Goal: Task Accomplishment & Management: Use online tool/utility

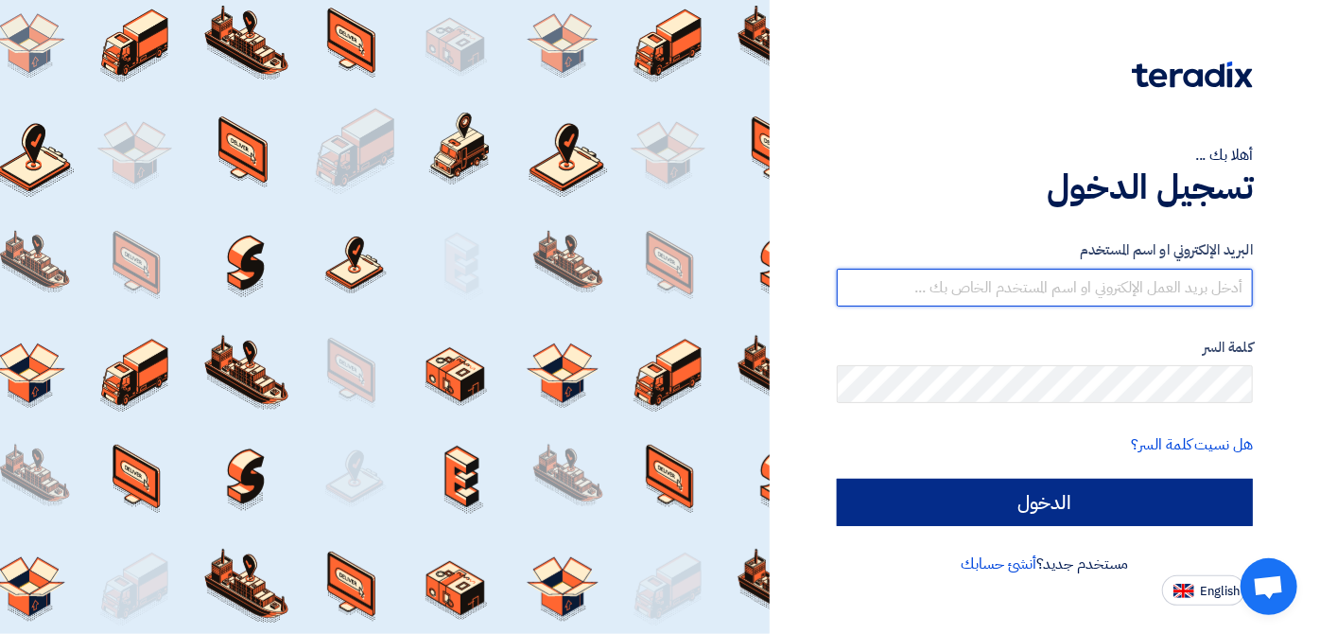
type input "[EMAIL_ADDRESS][DOMAIN_NAME]"
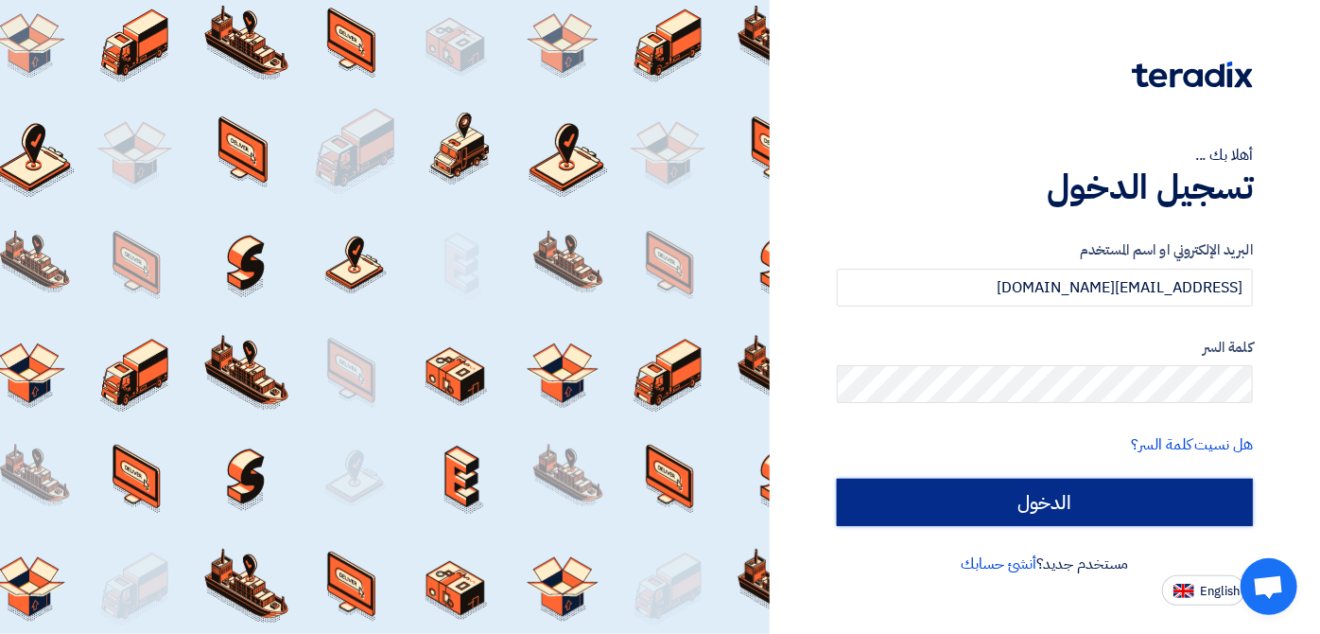
click at [1014, 498] on input "الدخول" at bounding box center [1045, 502] width 416 height 47
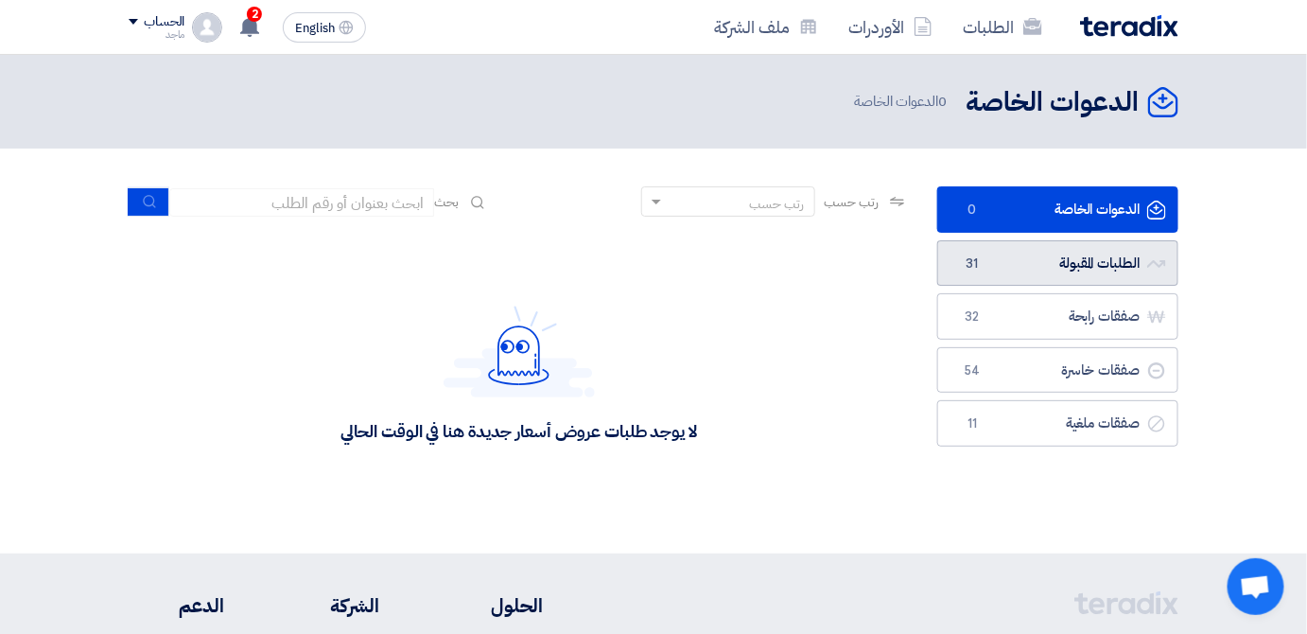
click at [986, 264] on link "الطلبات المقبولة الطلبات المقبولة 31" at bounding box center [1057, 263] width 241 height 46
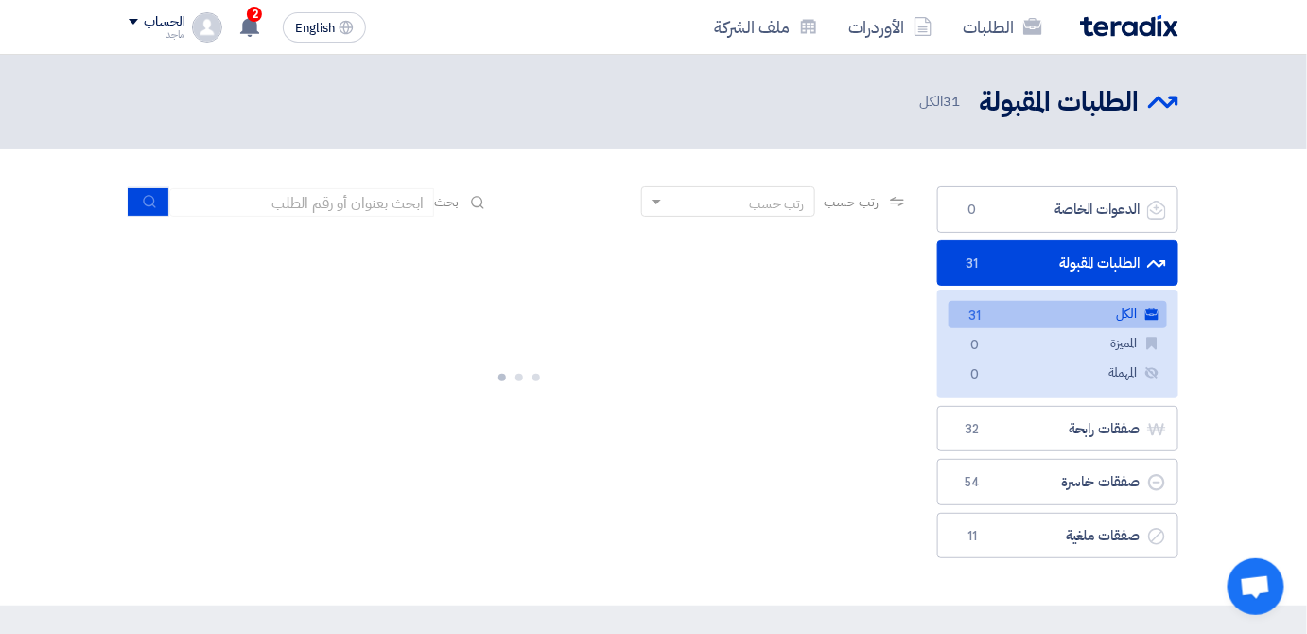
click at [986, 264] on link "الطلبات المقبولة الطلبات المقبولة 31" at bounding box center [1057, 263] width 241 height 46
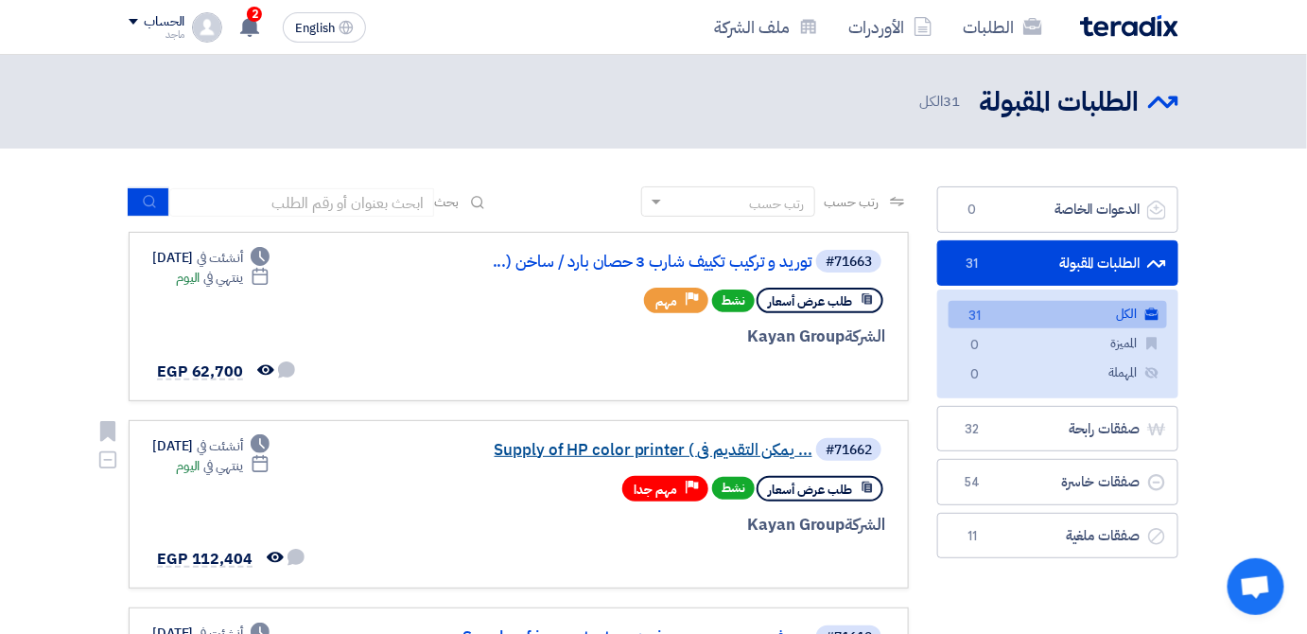
click at [682, 449] on link "Supply of HP color printer ( يمكن التقديم فى ..." at bounding box center [623, 450] width 378 height 17
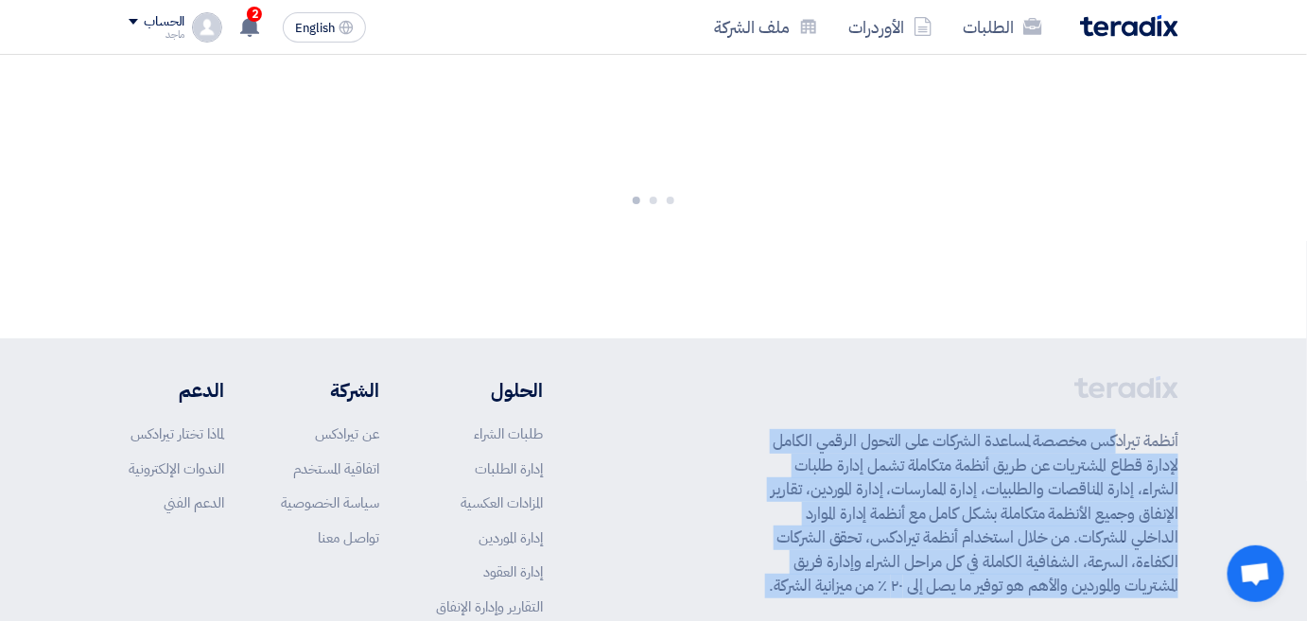
click at [682, 449] on div "أنظمة تيرادكس مخصصة لمساعدة الشركات على التحول الرقمي الكامل لإدارة قطاع المشتر…" at bounding box center [654, 528] width 1050 height 305
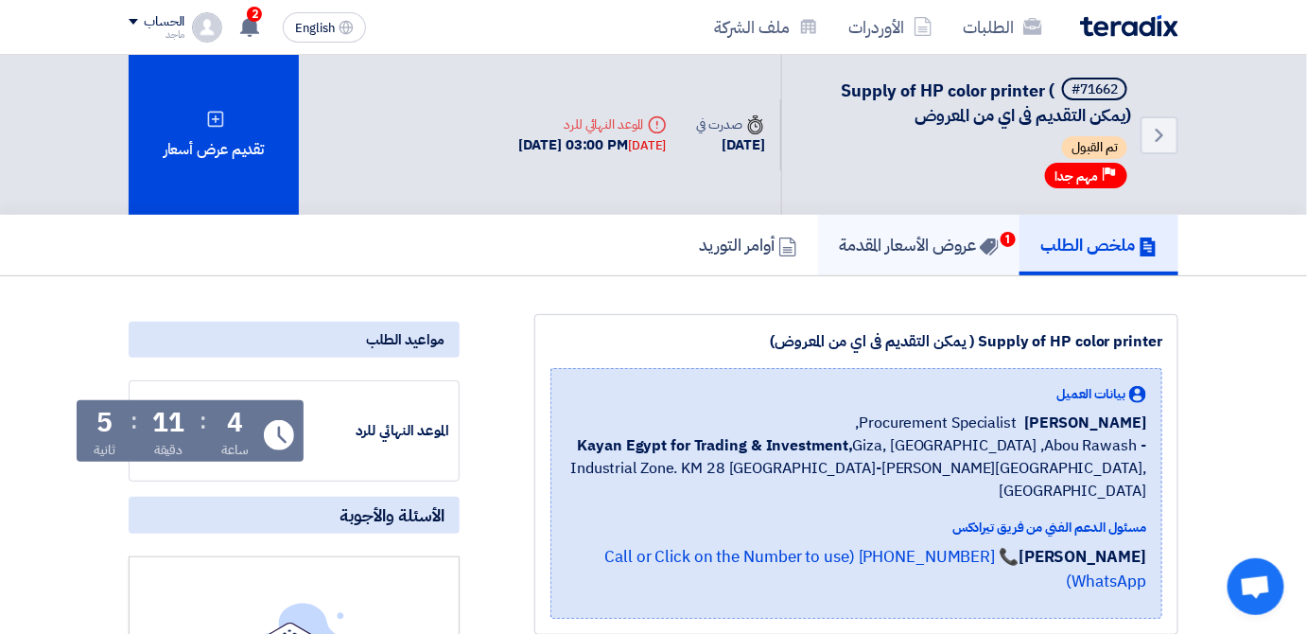
click at [895, 237] on h5 "عروض الأسعار المقدمة 1" at bounding box center [919, 245] width 160 height 22
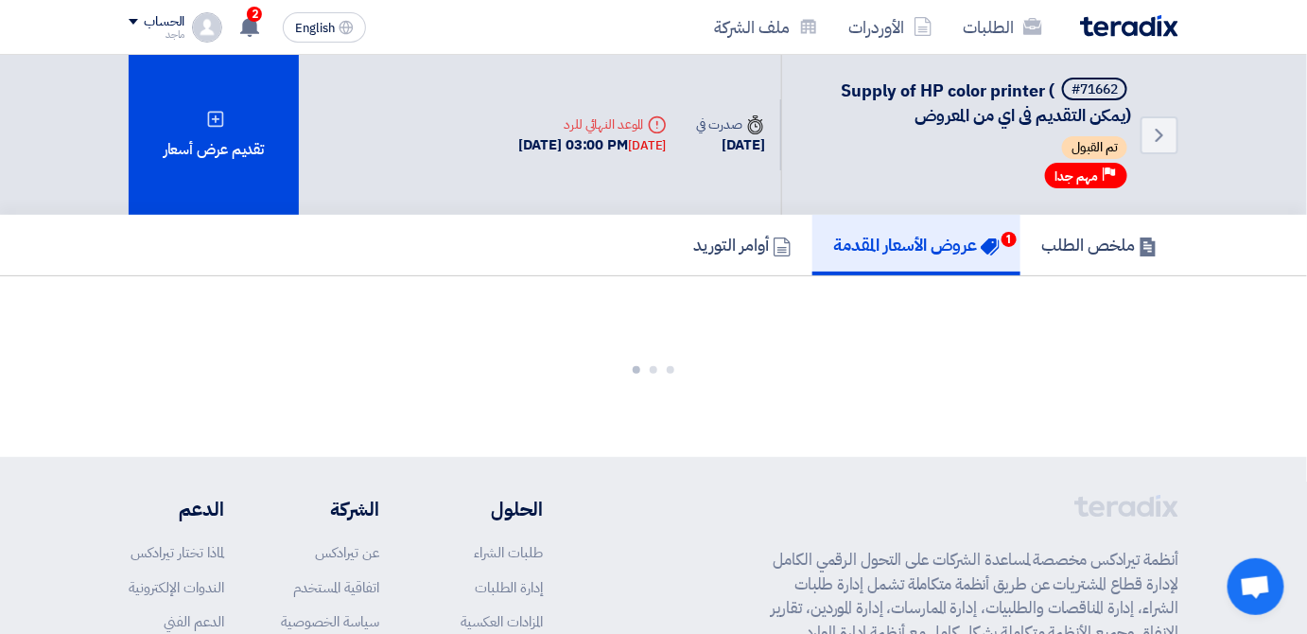
click at [895, 237] on h5 "عروض الأسعار المقدمة 1" at bounding box center [916, 245] width 166 height 22
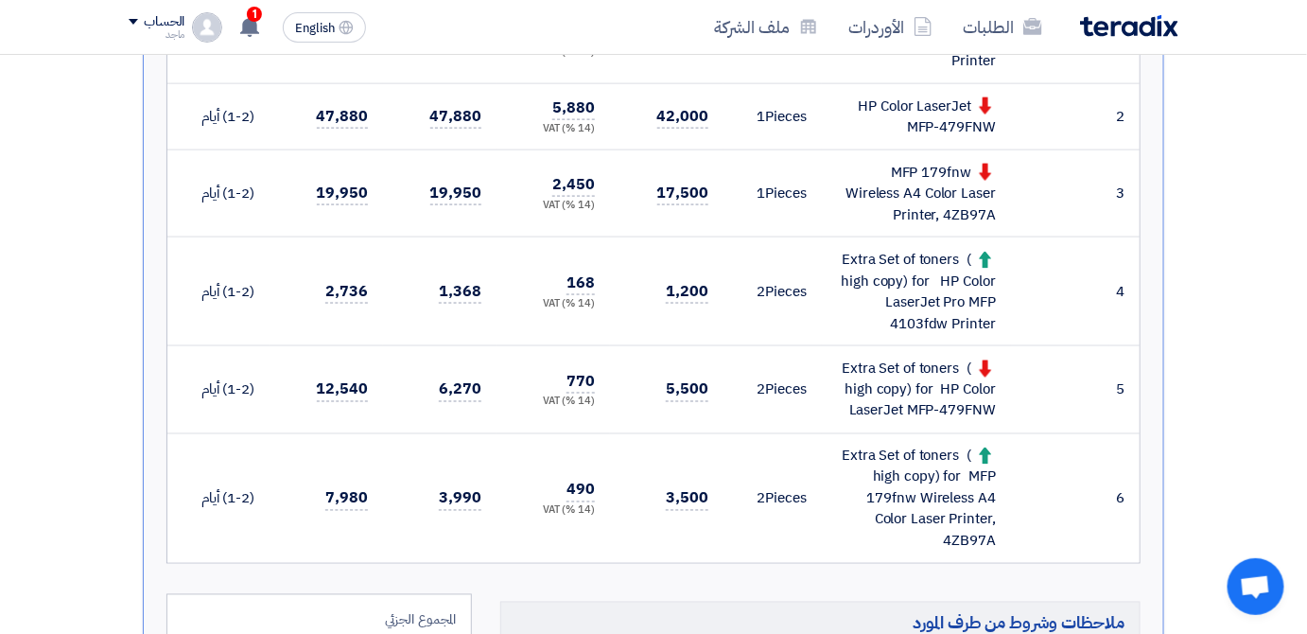
scroll to position [822, 0]
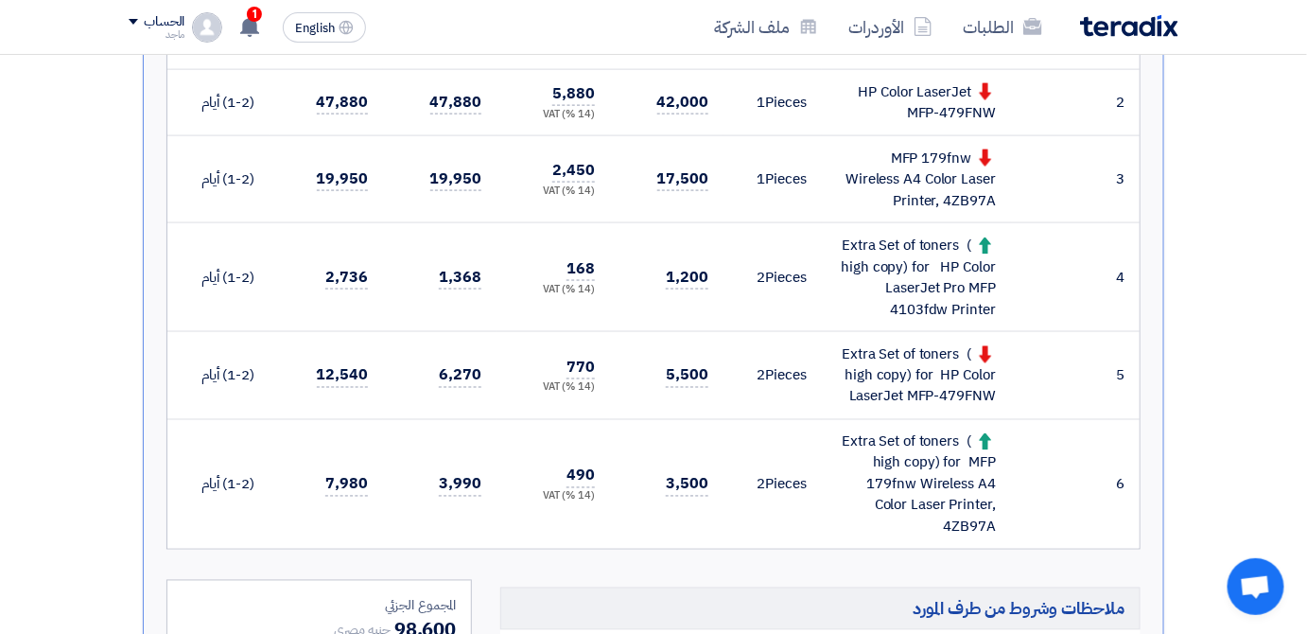
click at [893, 190] on div "MFP 179fnw Wireless A4 Color Laser Printer, 4ZB97A" at bounding box center [916, 180] width 159 height 64
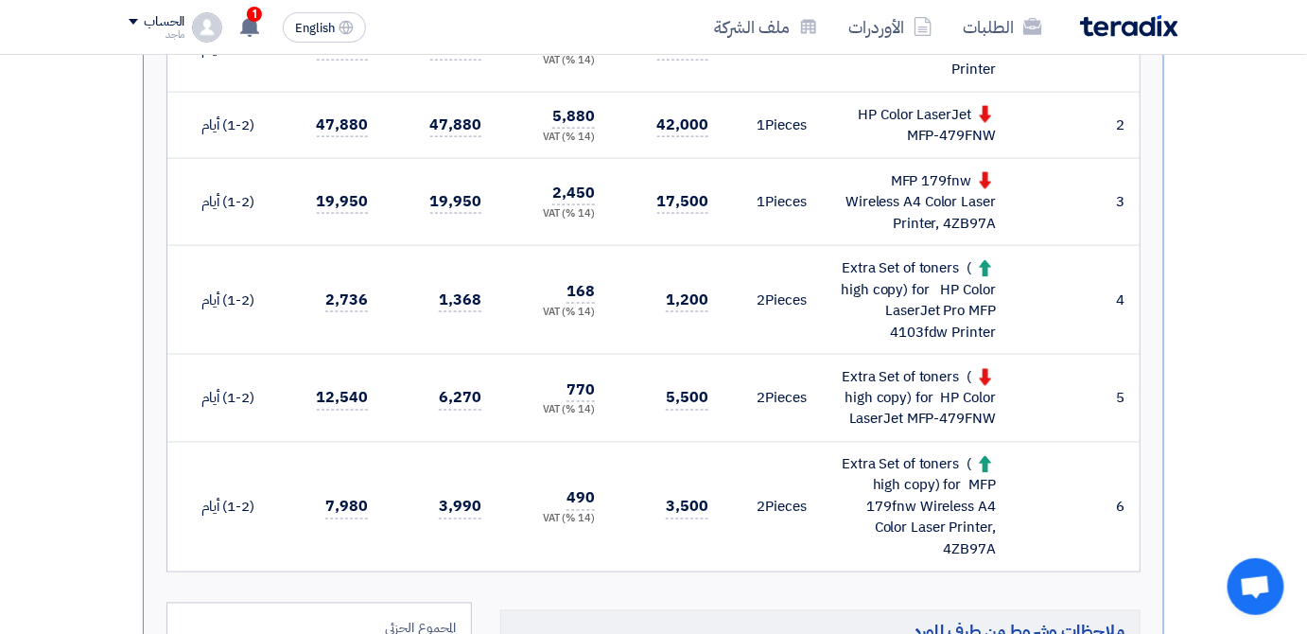
scroll to position [731, 0]
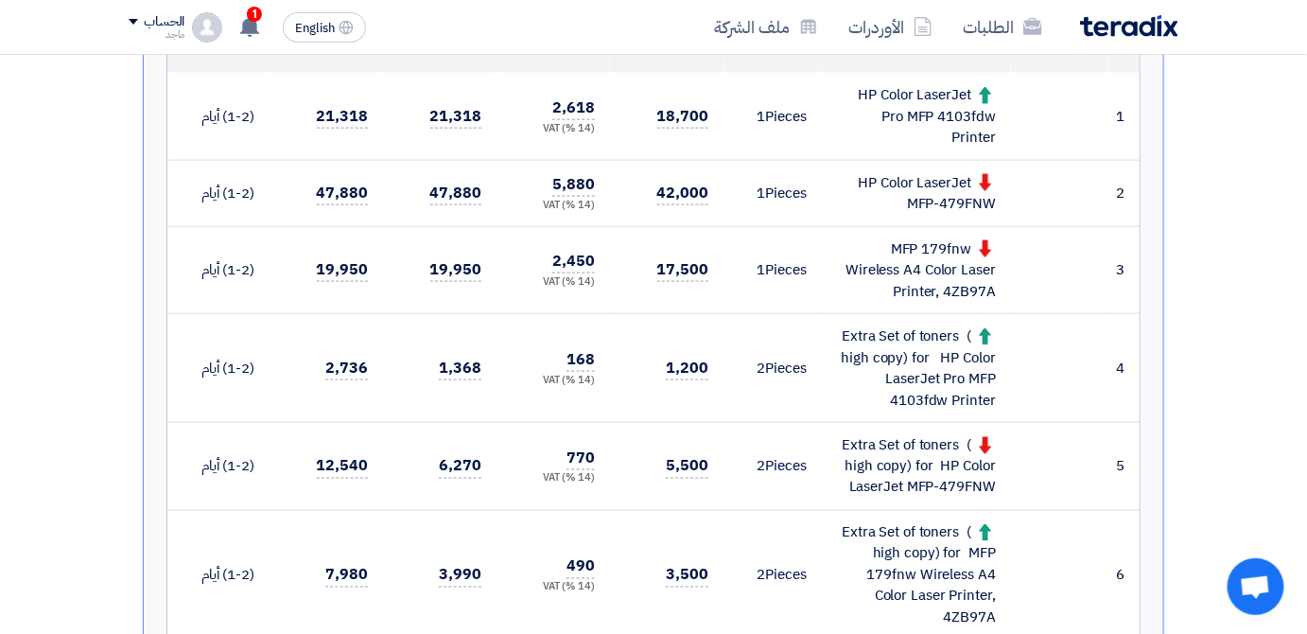
drag, startPoint x: 893, startPoint y: 190, endPoint x: 896, endPoint y: 172, distance: 18.2
click at [896, 172] on div "HP Color LaserJet MFP-479FNW" at bounding box center [916, 193] width 159 height 43
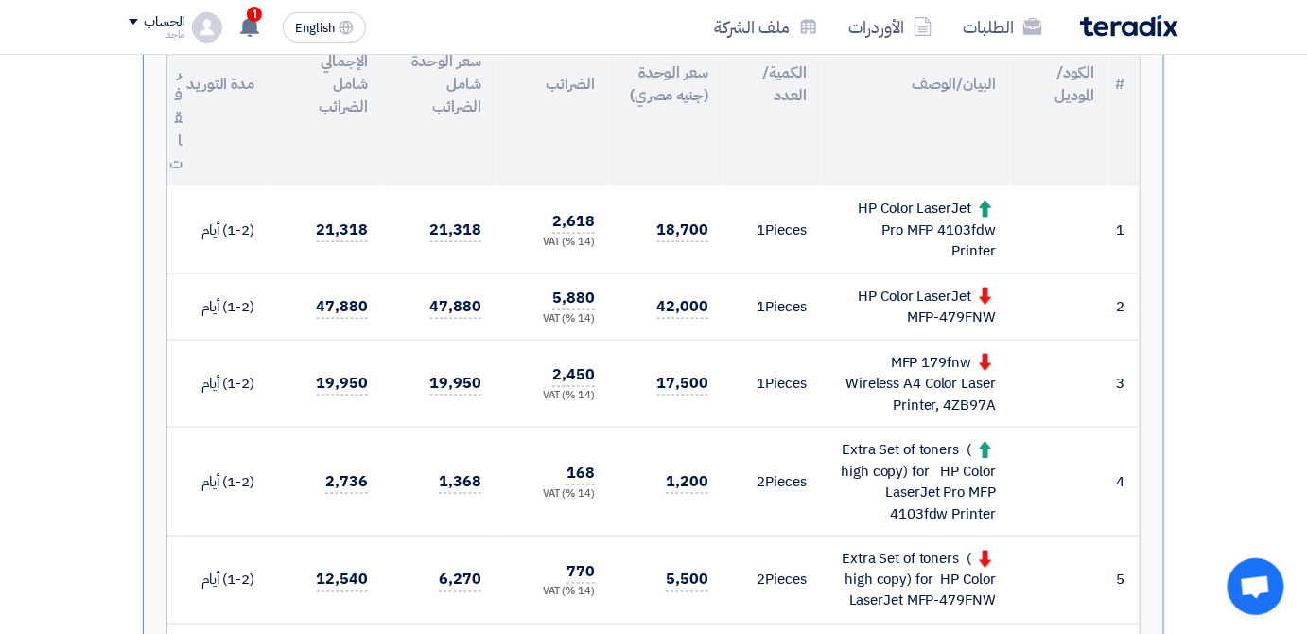
scroll to position [614, 0]
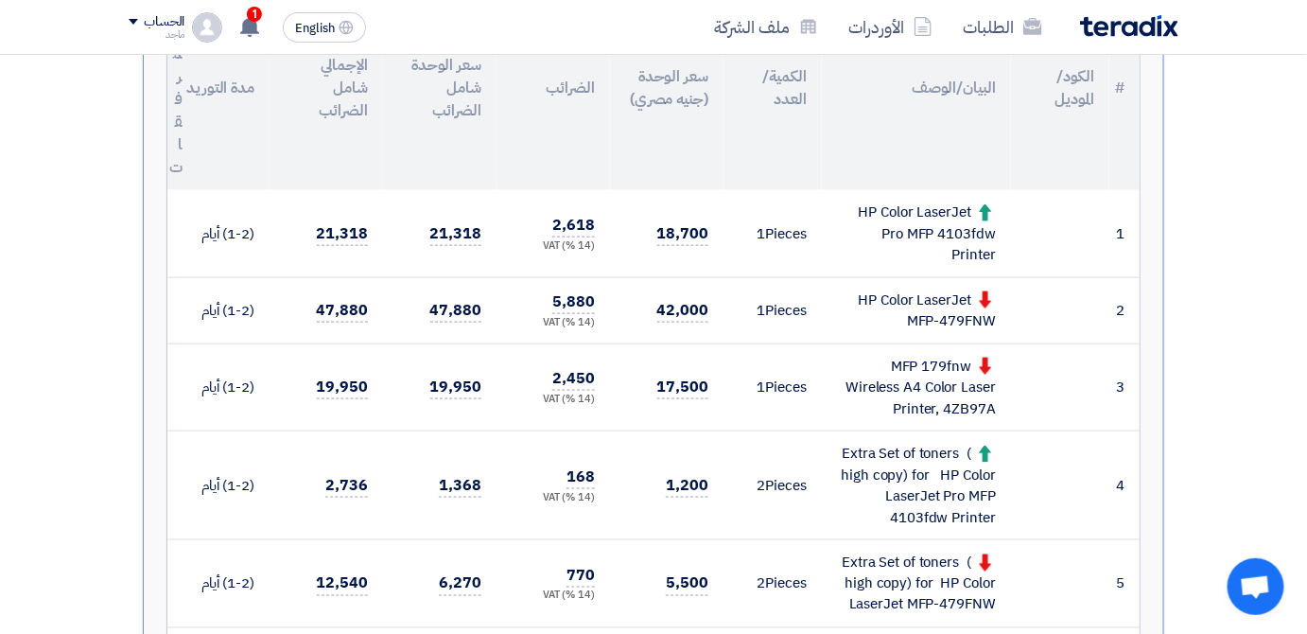
click at [1279, 218] on section "تقديم عرض سعر عرض منافس نسخة 2 أخر تحديث 5 Oct 2025, 12:41 PM Offer is Seen تمت…" at bounding box center [653, 525] width 1307 height 1726
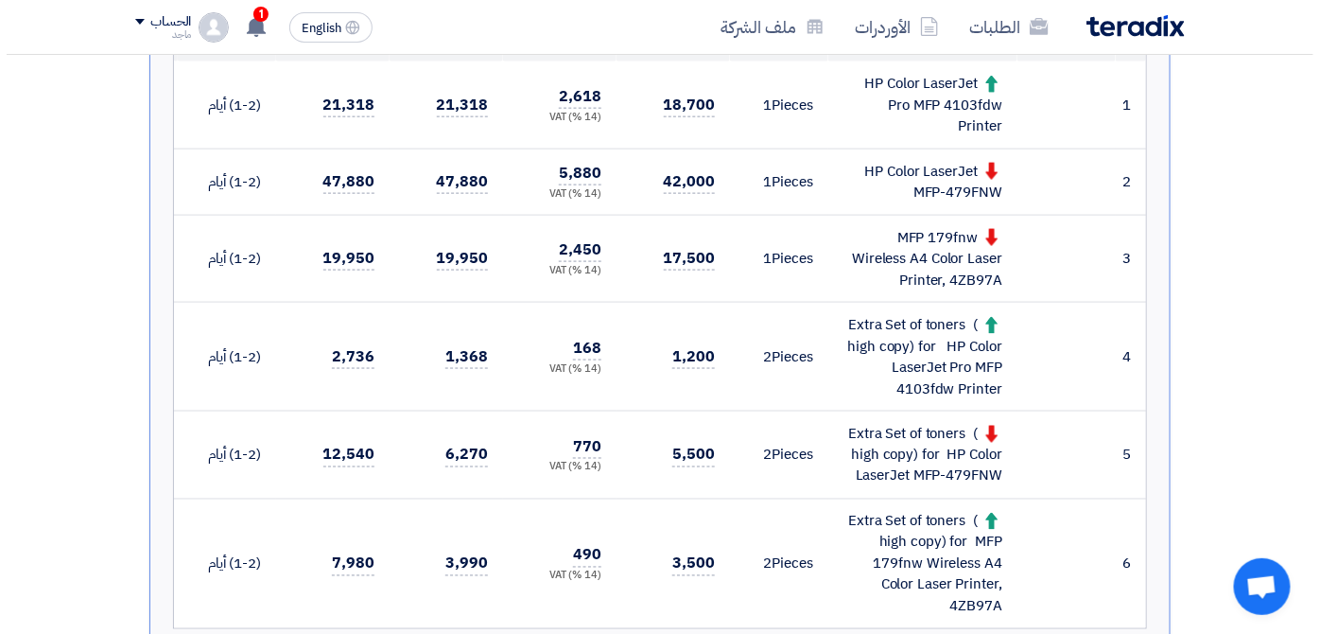
scroll to position [188, 0]
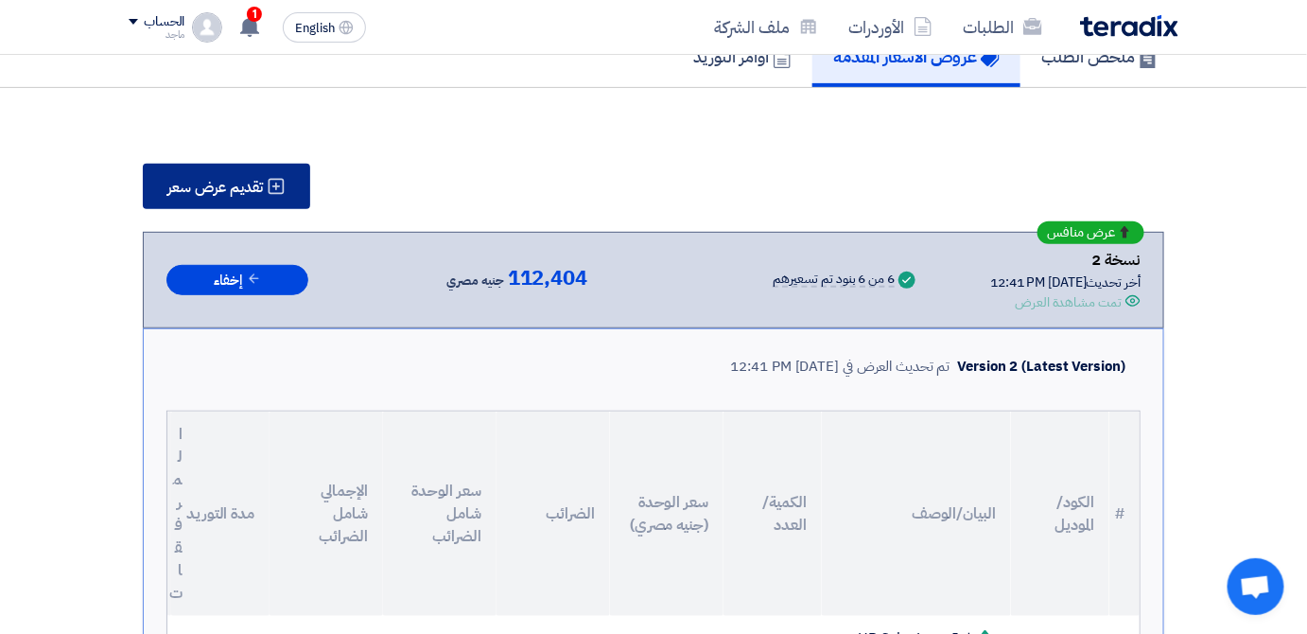
click at [228, 188] on span "تقديم عرض سعر" at bounding box center [215, 187] width 96 height 15
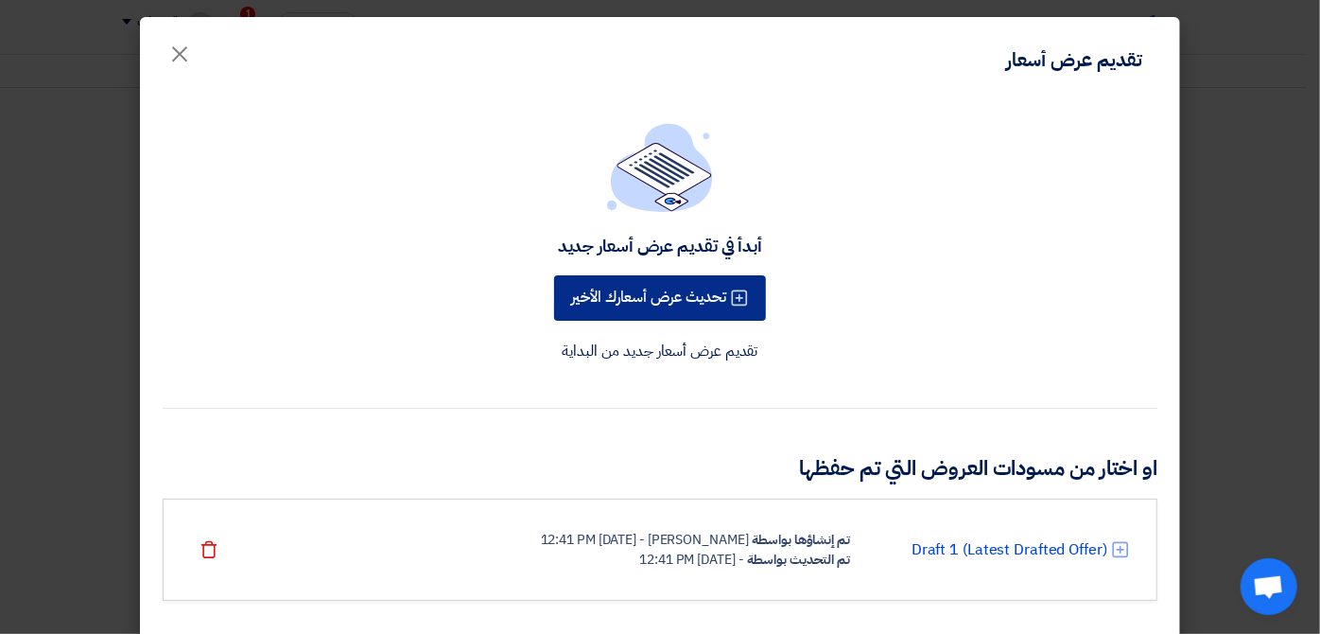
click at [645, 278] on button "تحديث عرض أسعارك الأخير" at bounding box center [660, 297] width 212 height 45
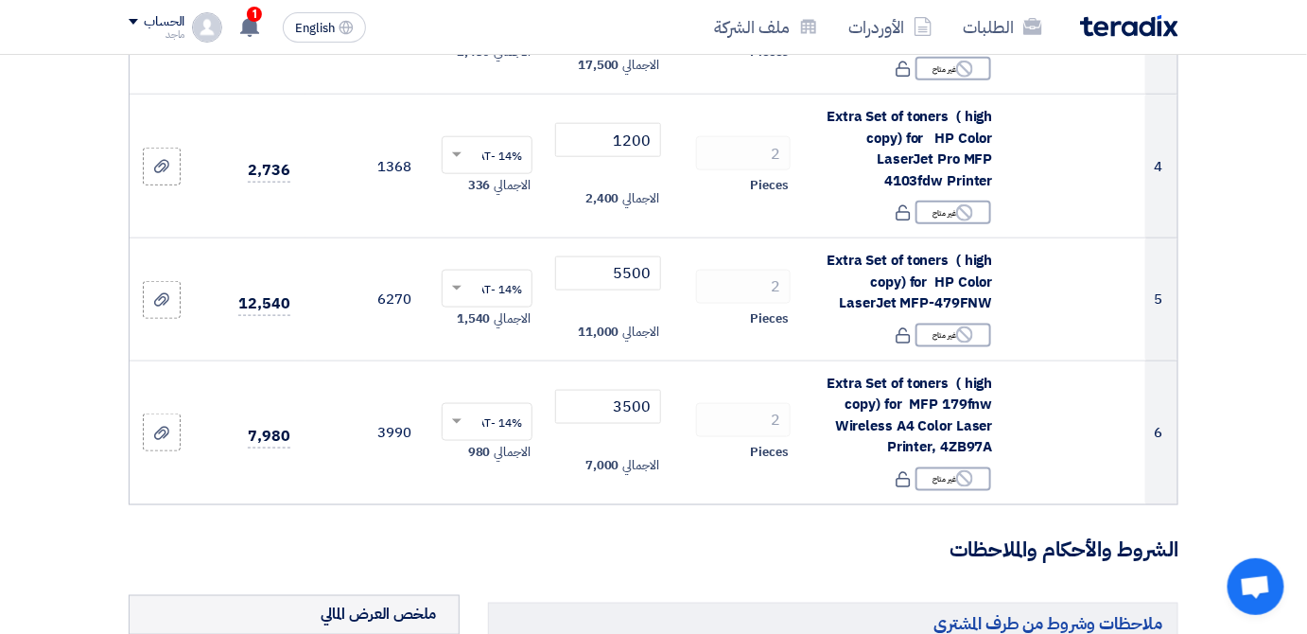
scroll to position [615, 0]
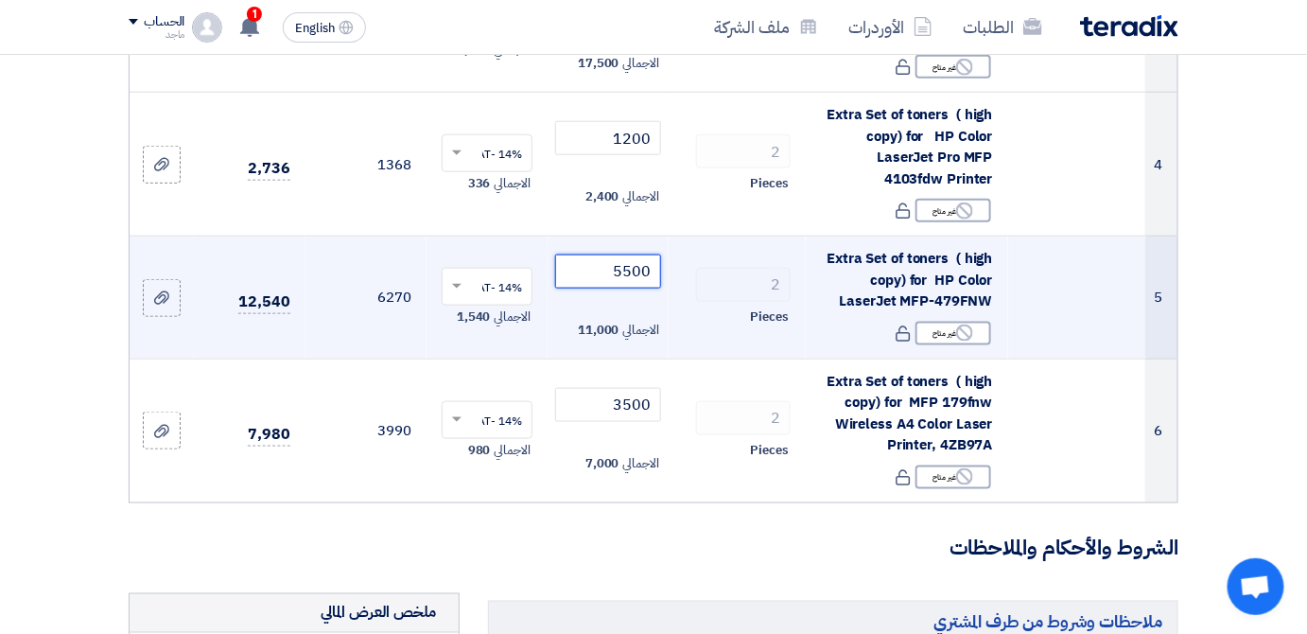
click at [605, 287] on input "5500" at bounding box center [608, 271] width 106 height 34
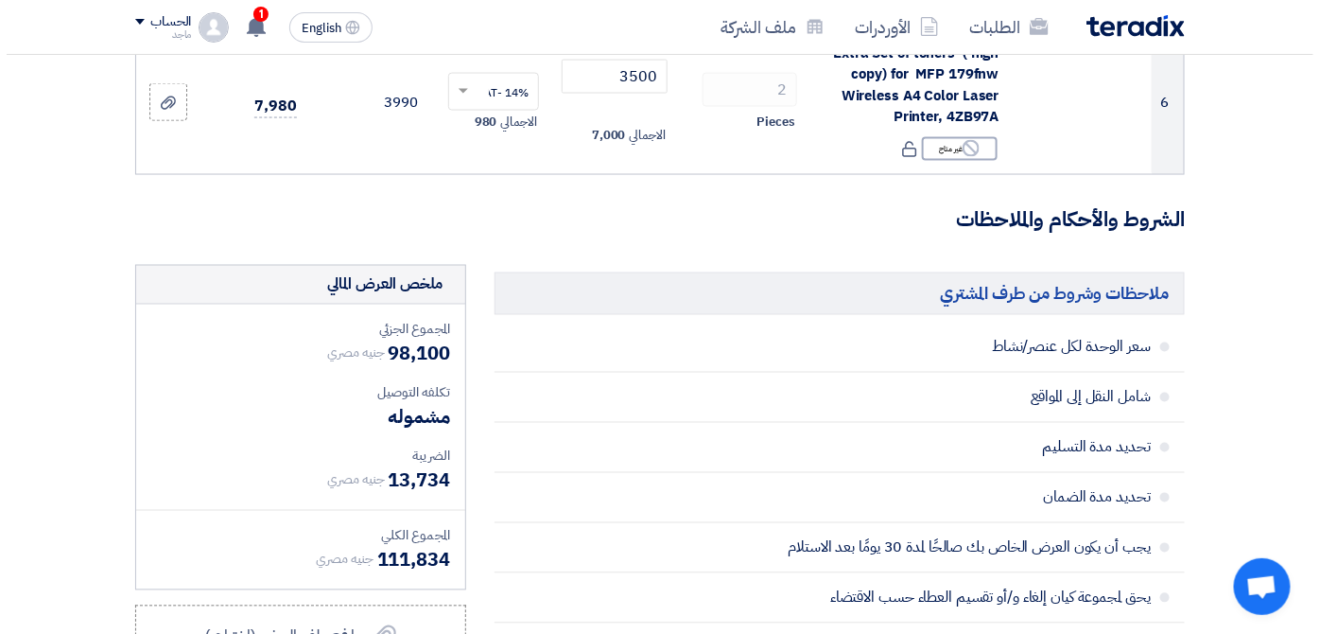
scroll to position [1177, 0]
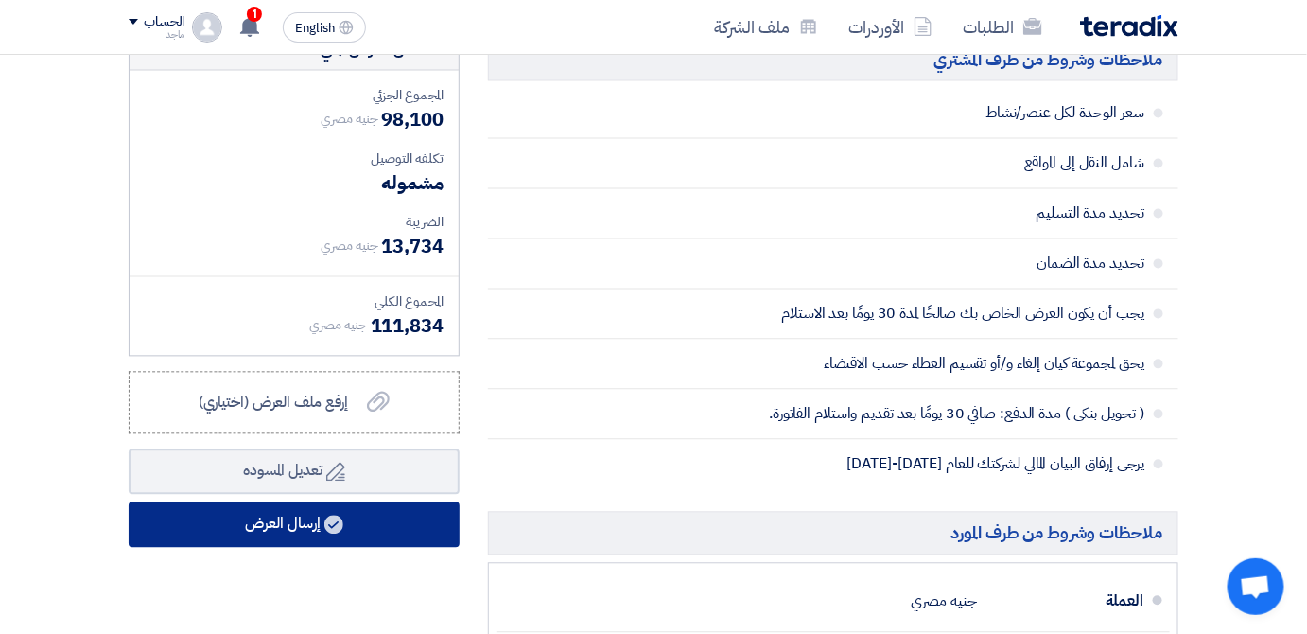
type input "5250"
click at [368, 535] on button "إرسال العرض" at bounding box center [294, 524] width 331 height 45
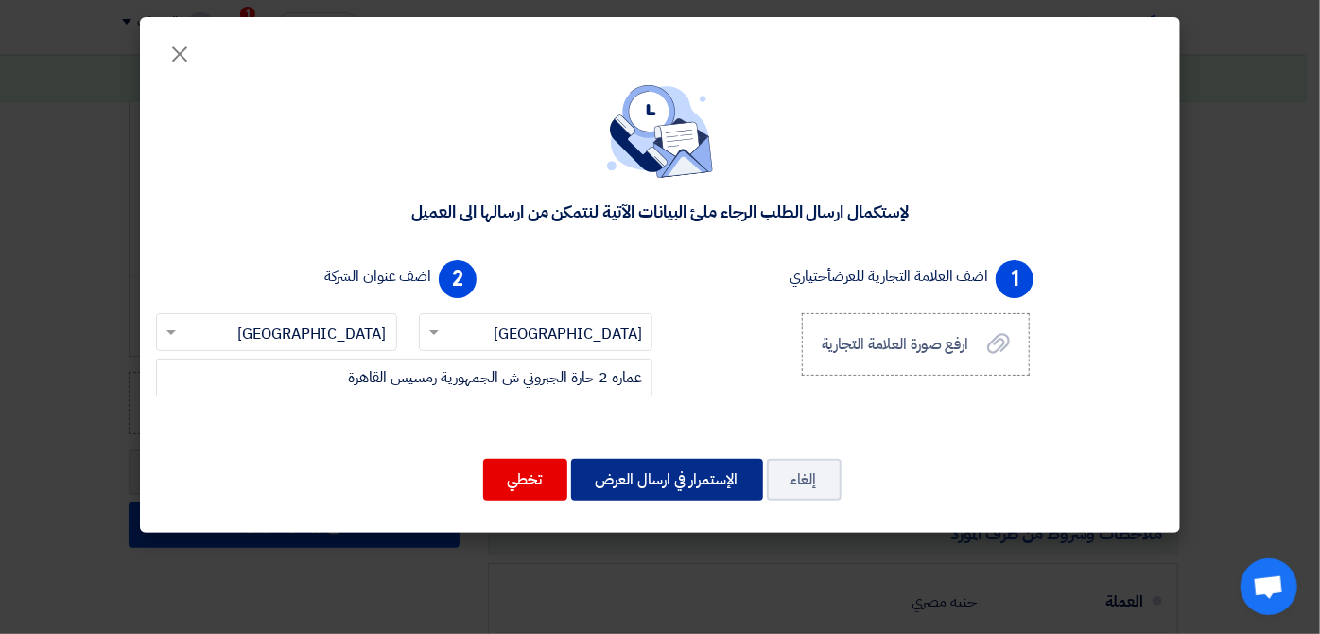
click at [618, 479] on button "الإستمرار في ارسال العرض" at bounding box center [667, 480] width 192 height 42
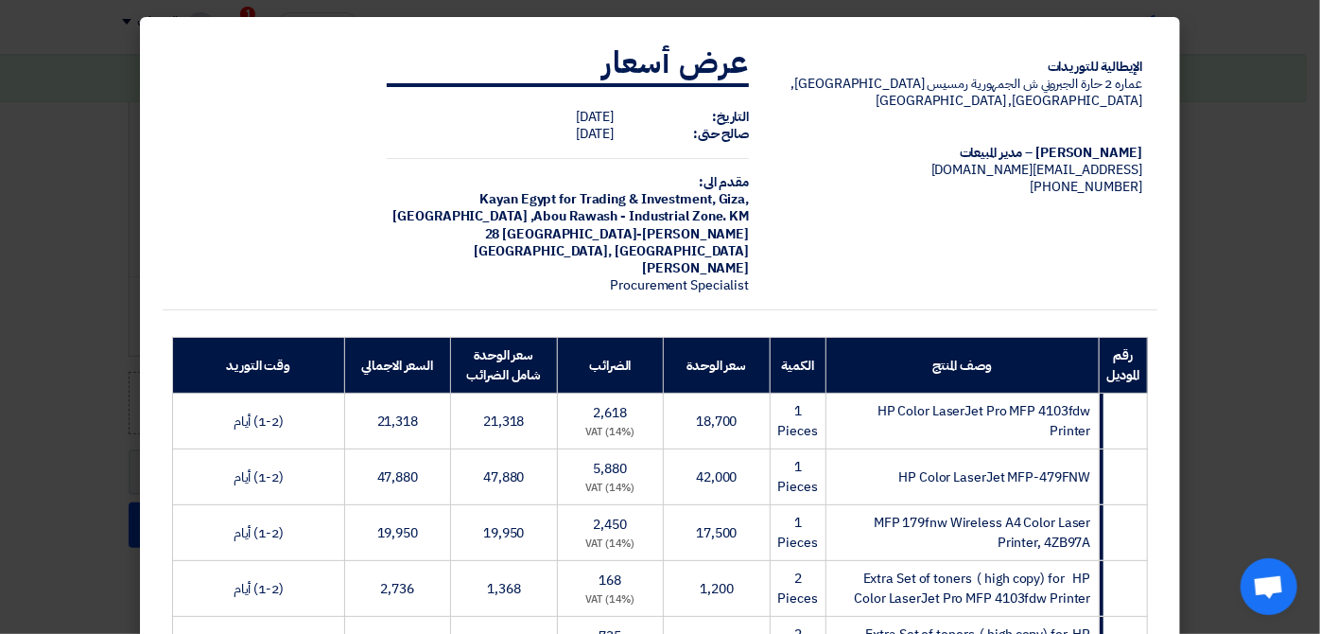
scroll to position [512, 0]
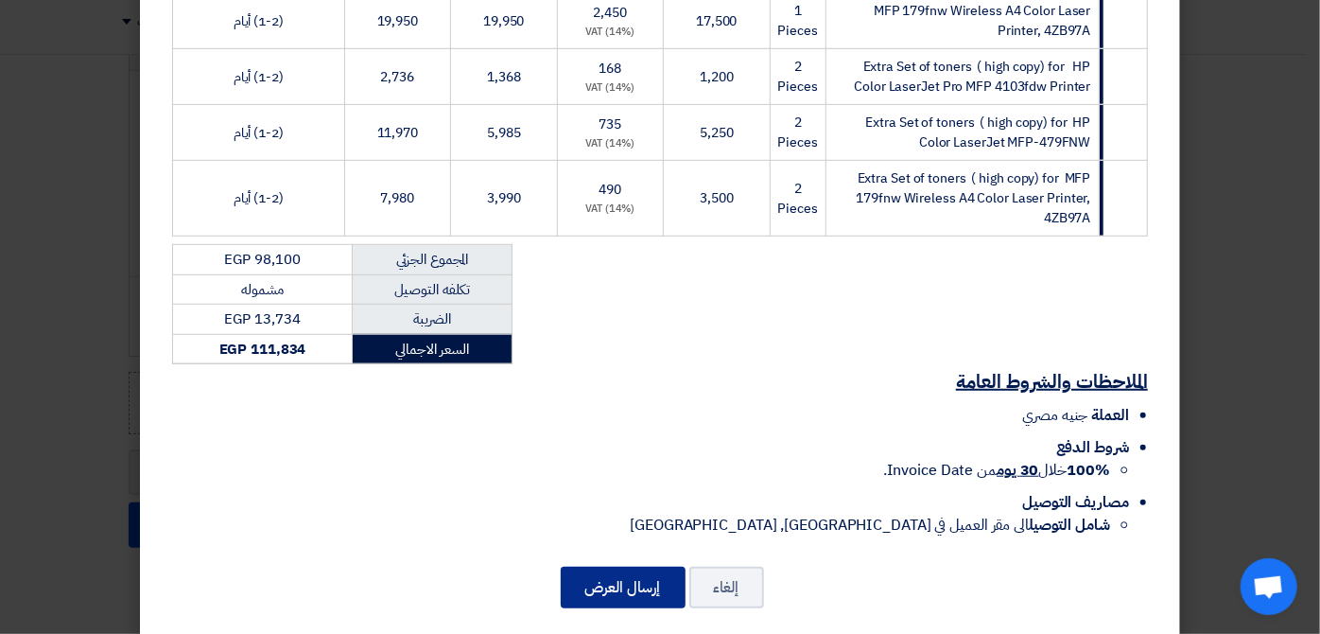
click at [591, 567] on button "إرسال العرض" at bounding box center [623, 588] width 125 height 42
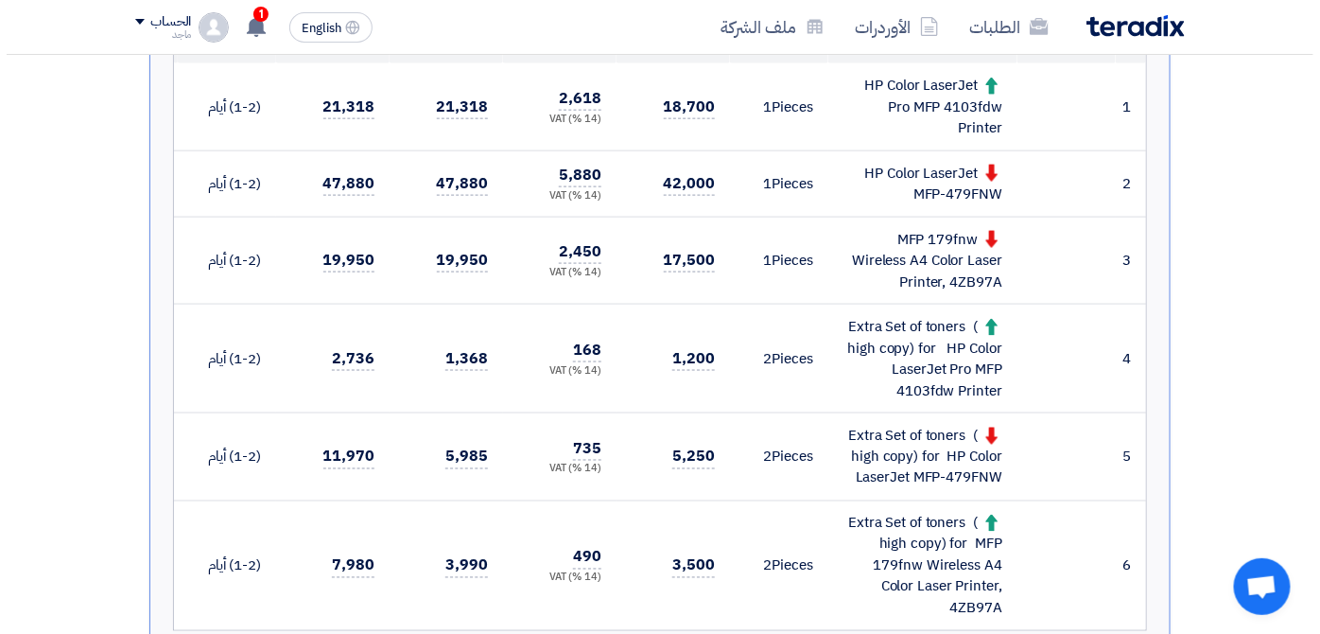
scroll to position [186, 0]
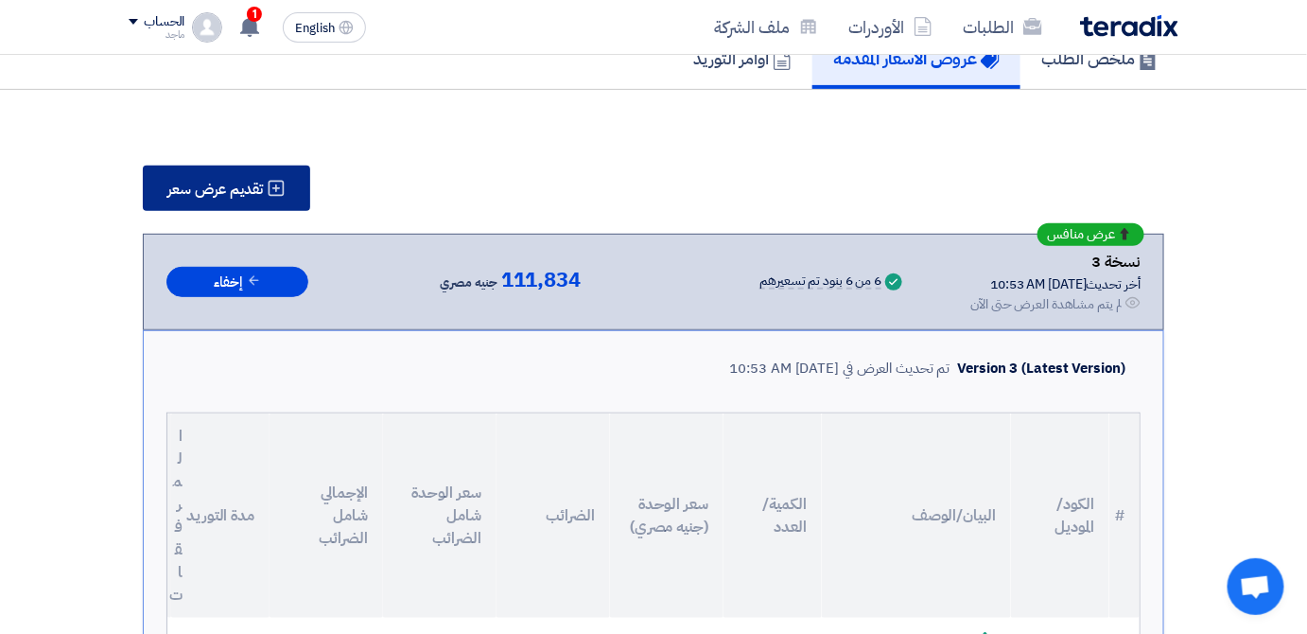
click at [194, 193] on span "تقديم عرض سعر" at bounding box center [215, 189] width 96 height 15
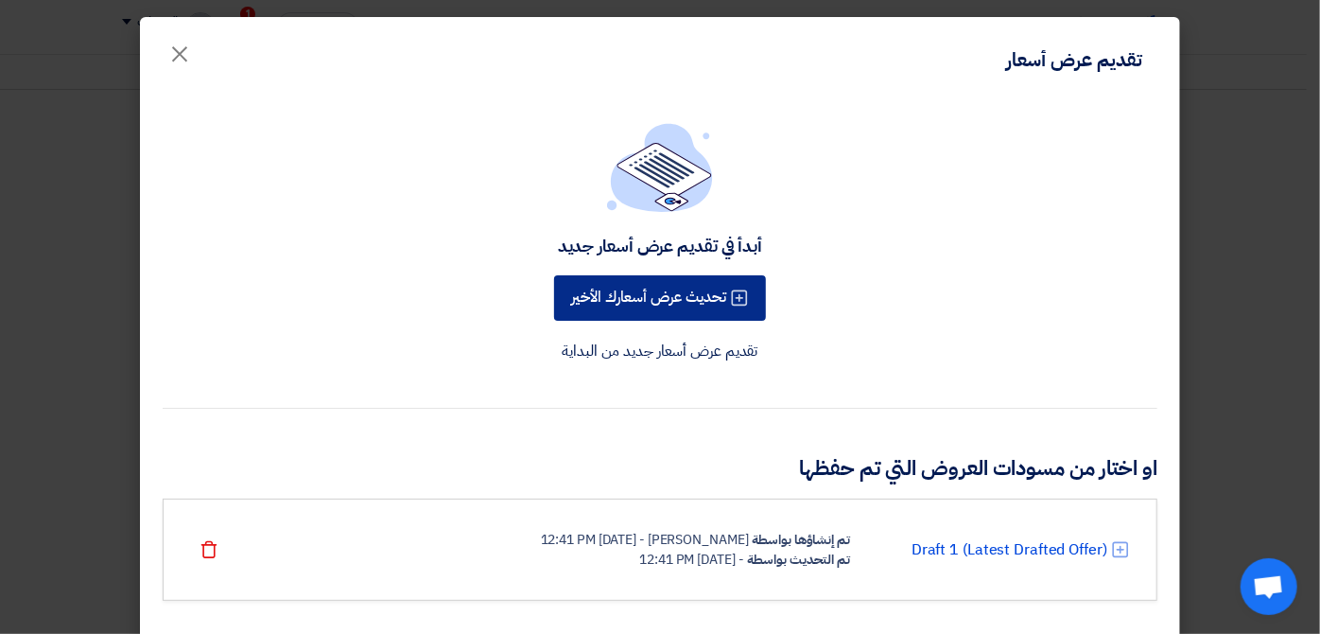
click at [645, 290] on button "تحديث عرض أسعارك الأخير" at bounding box center [660, 297] width 212 height 45
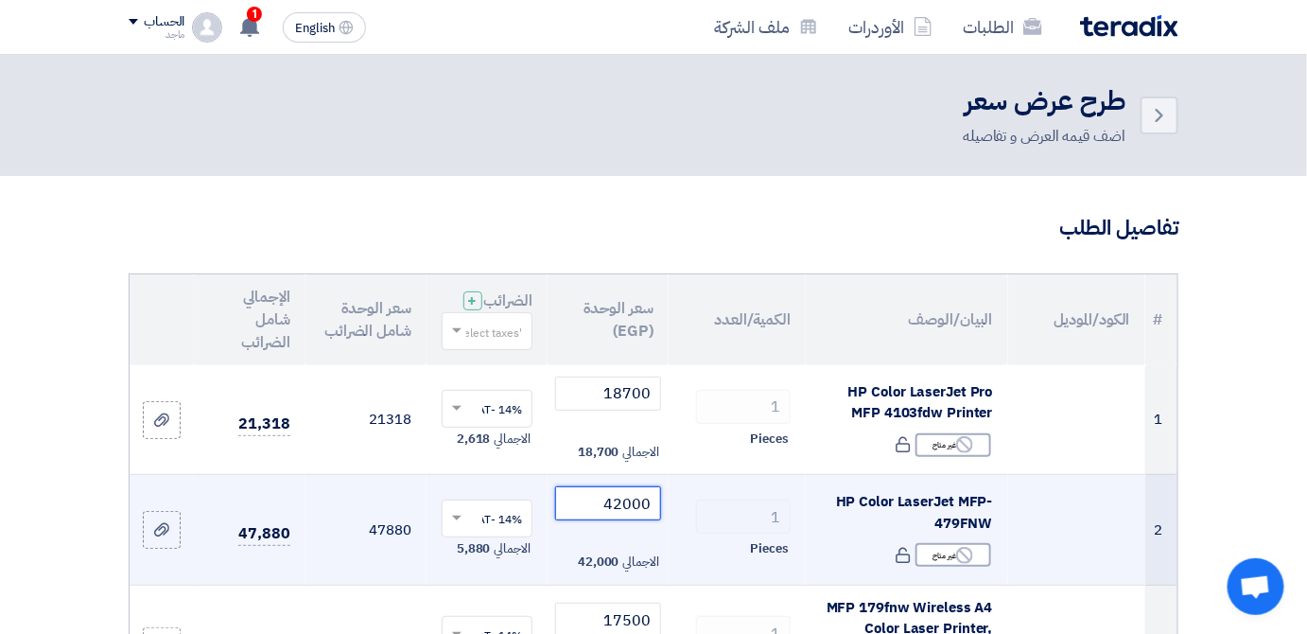
click at [592, 520] on input "42000" at bounding box center [608, 503] width 106 height 34
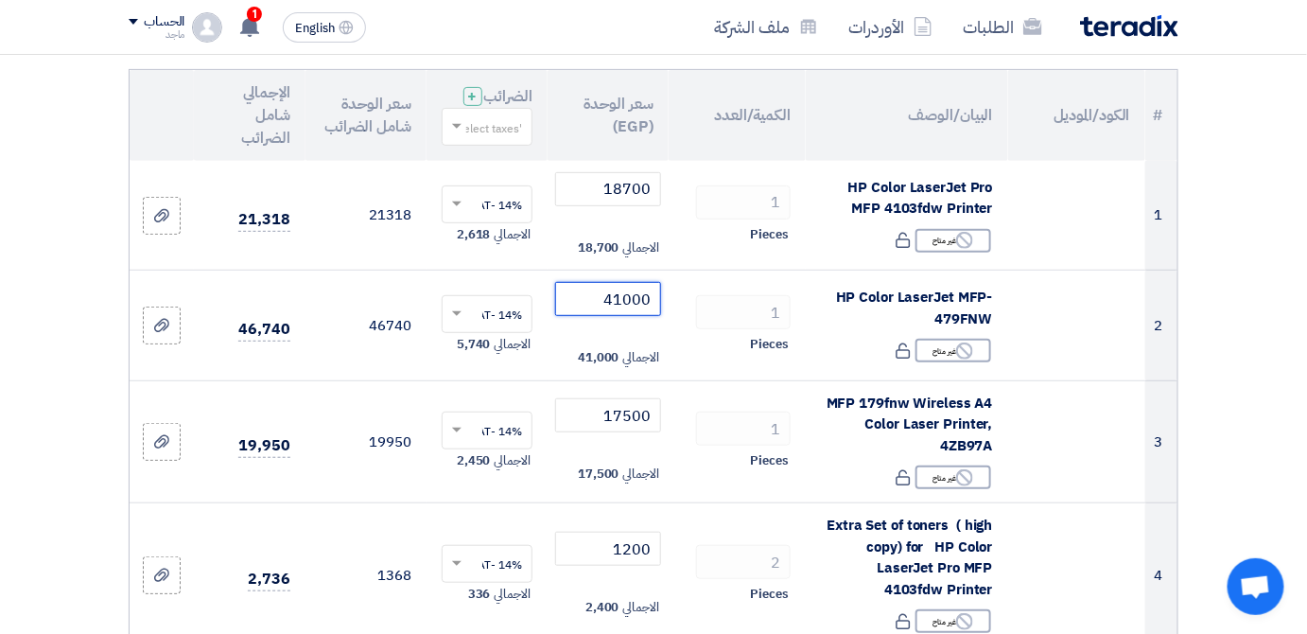
scroll to position [239, 0]
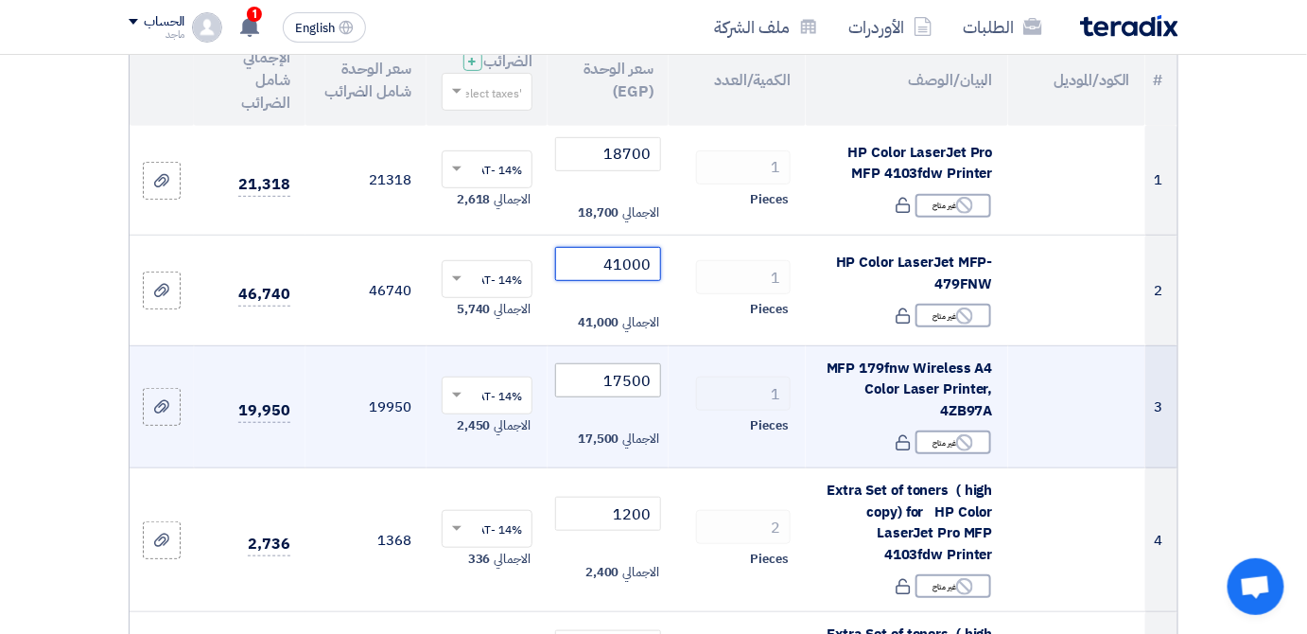
type input "41000"
click at [587, 391] on input "17500" at bounding box center [608, 380] width 106 height 34
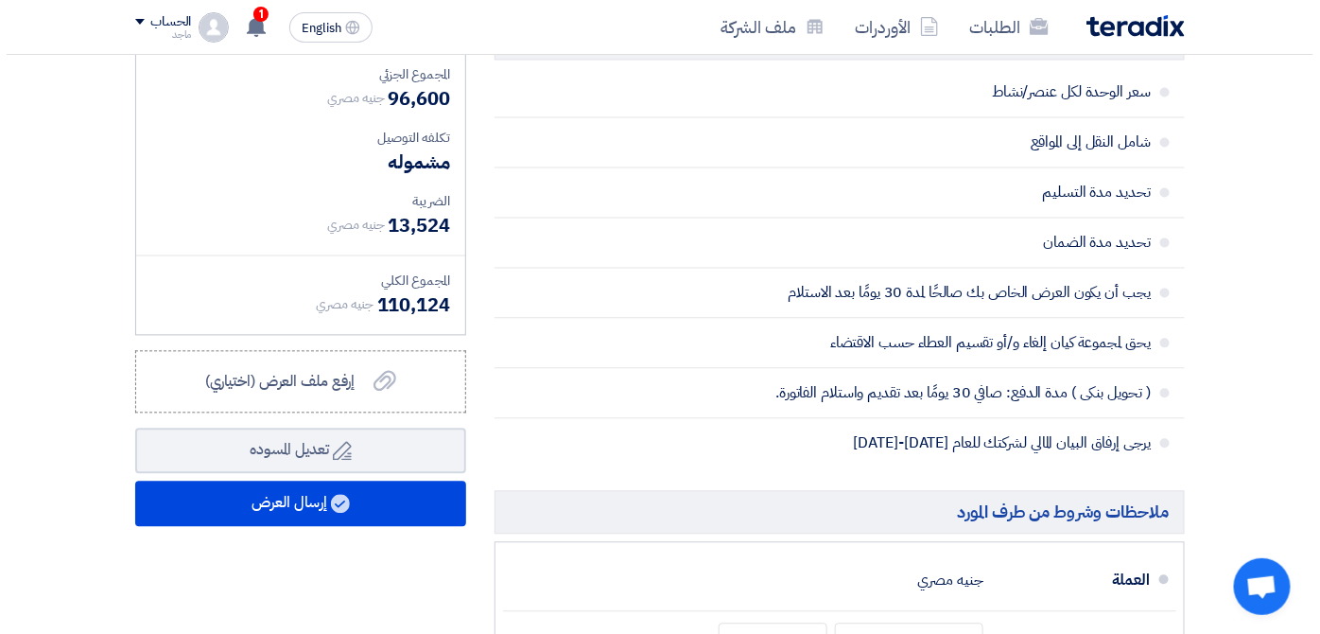
scroll to position [1200, 0]
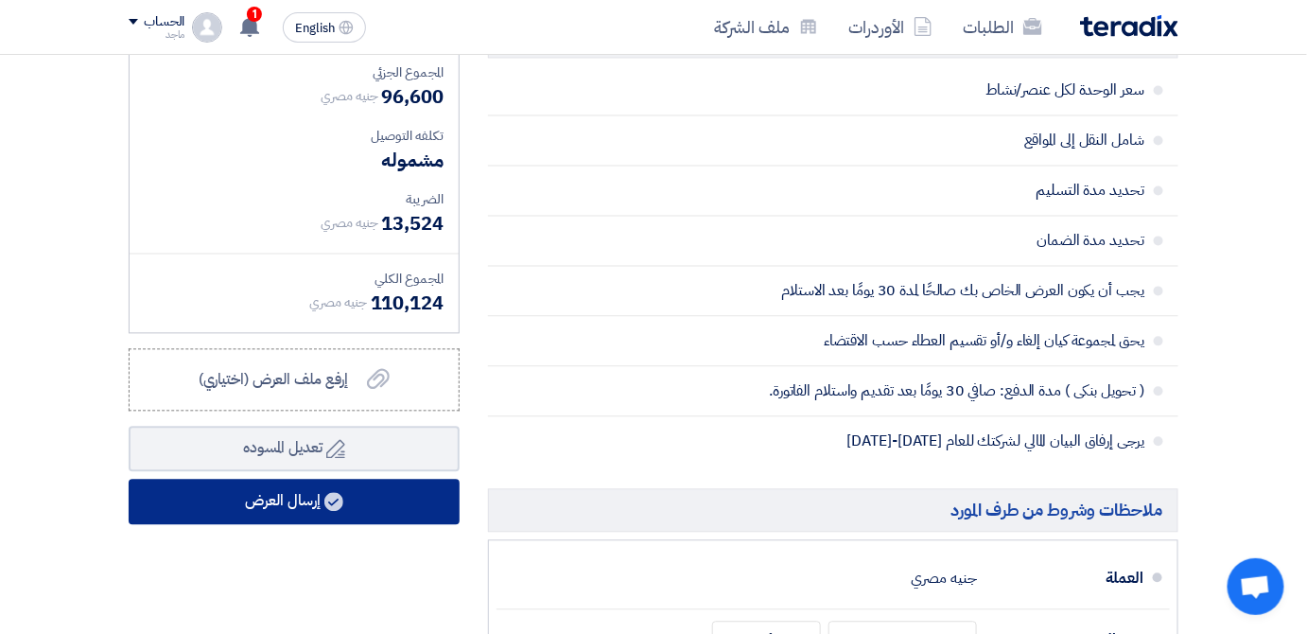
type input "17000"
click at [410, 498] on button "إرسال العرض" at bounding box center [294, 501] width 331 height 45
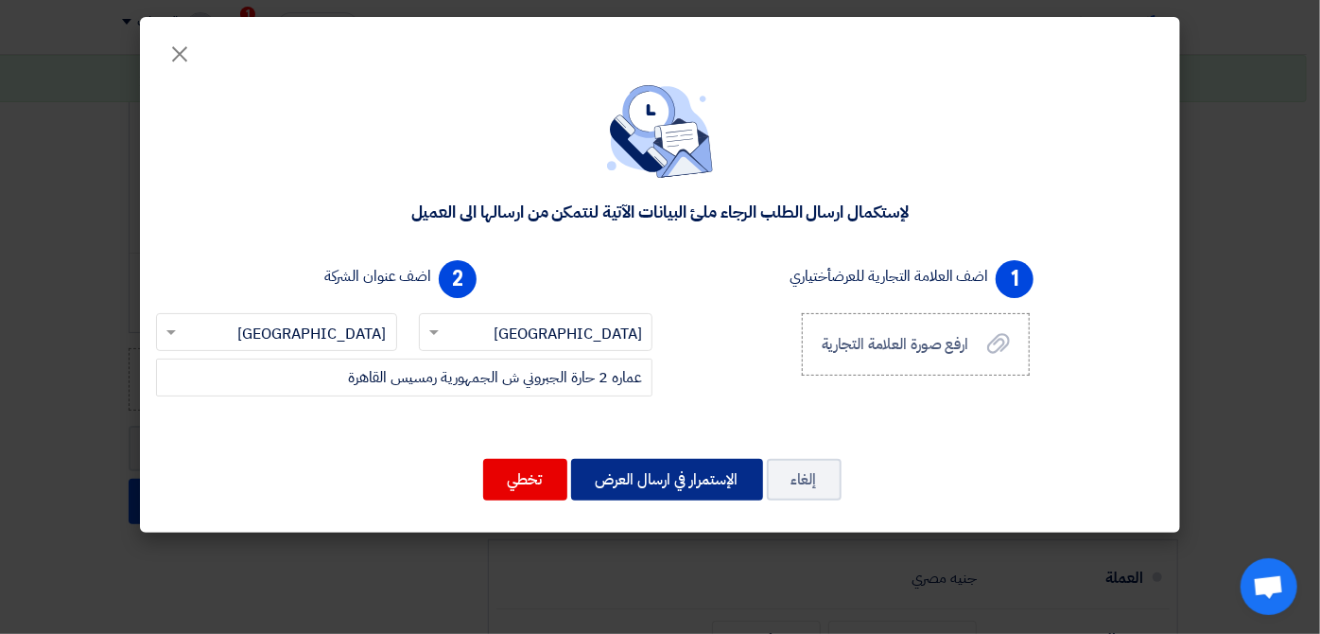
click at [588, 471] on button "الإستمرار في ارسال العرض" at bounding box center [667, 480] width 192 height 42
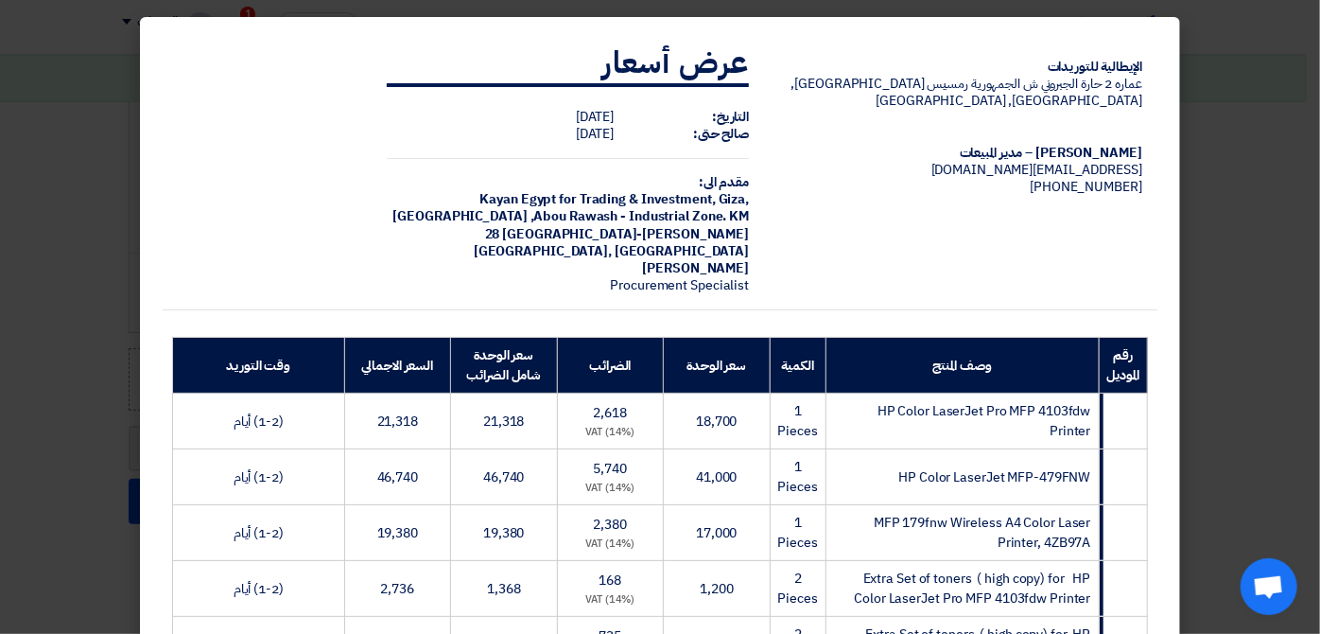
scroll to position [512, 0]
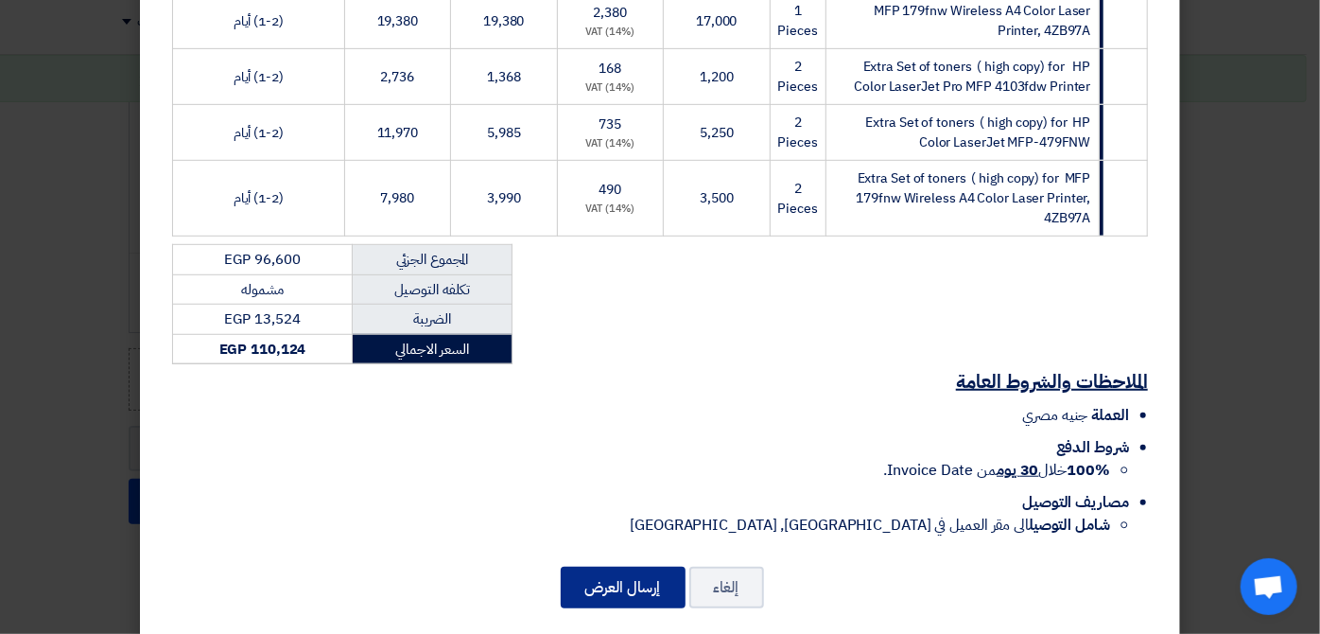
click at [632, 567] on button "إرسال العرض" at bounding box center [623, 588] width 125 height 42
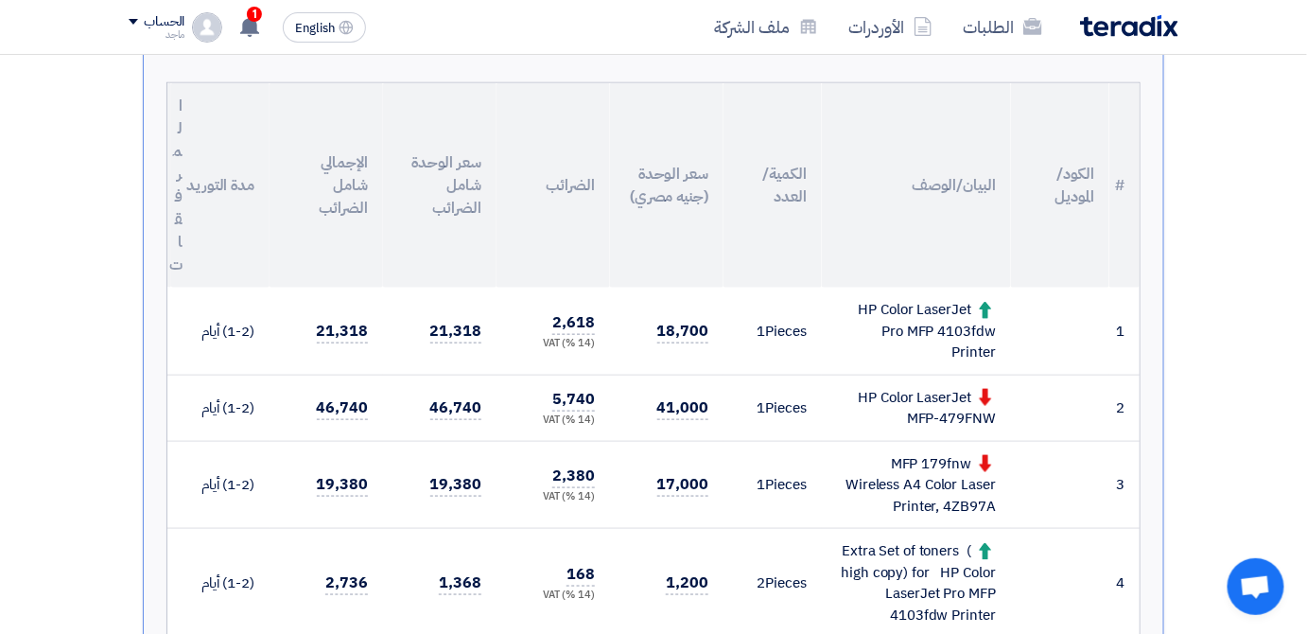
scroll to position [522, 0]
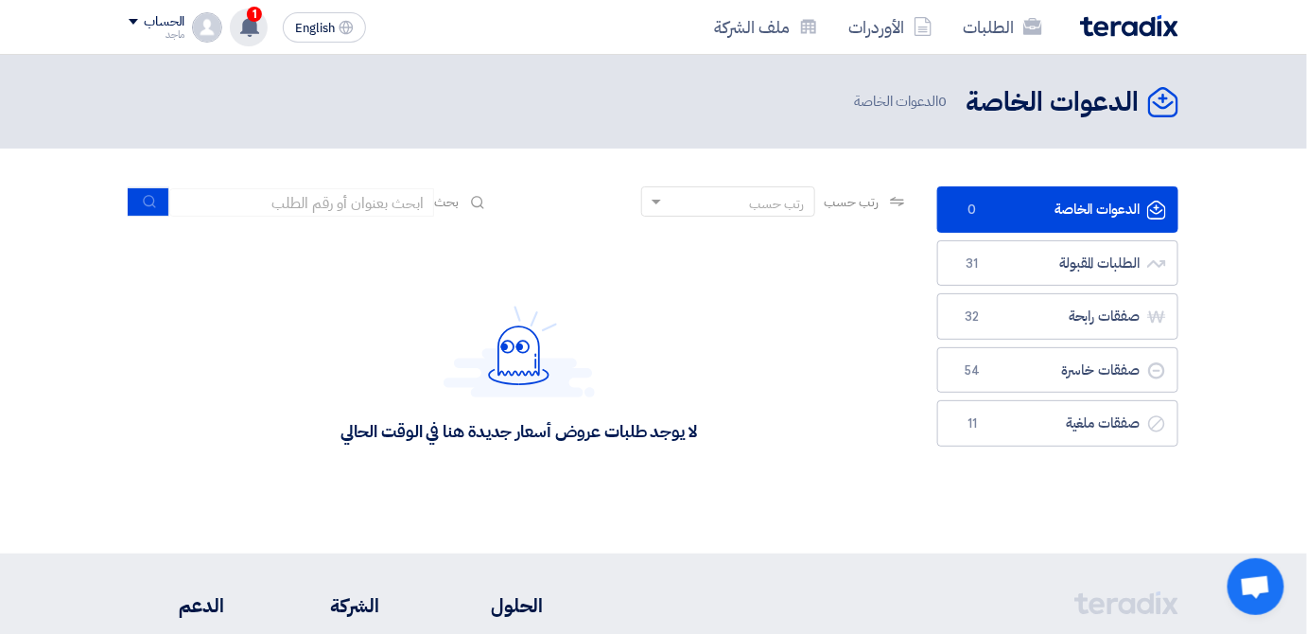
click at [250, 18] on span "1" at bounding box center [254, 14] width 15 height 15
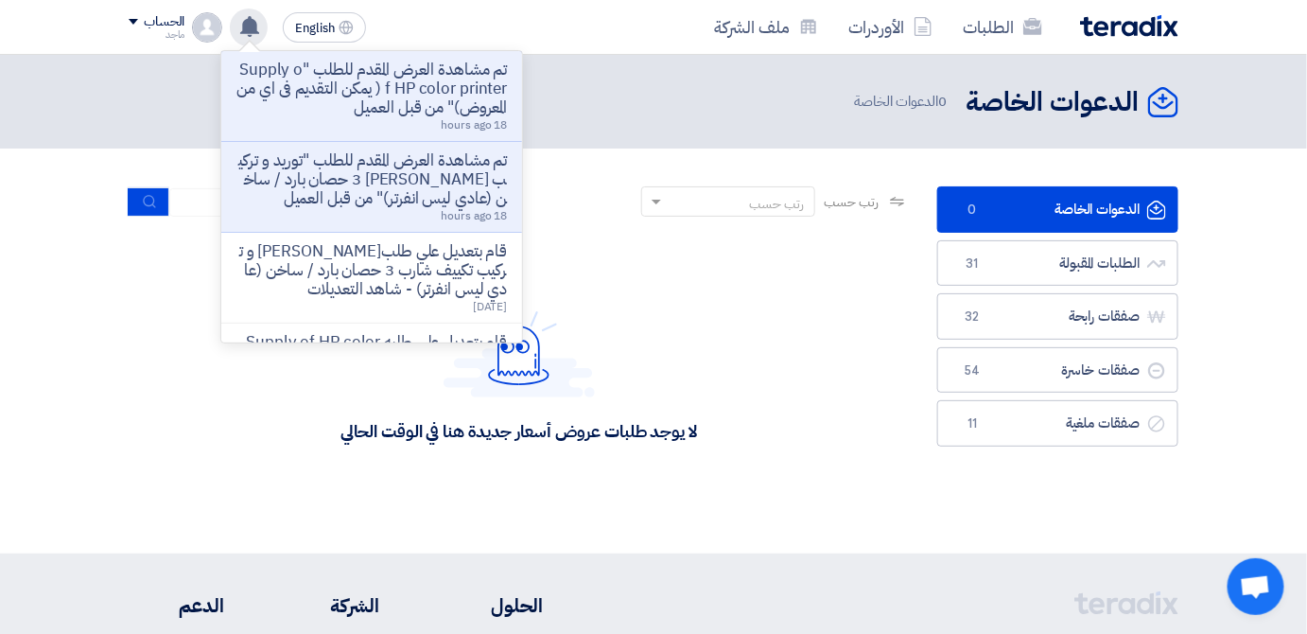
click at [772, 245] on div "لا يوجد طلبات عروض أسعار جديدة هنا في الوقت الحالي" at bounding box center [519, 374] width 780 height 284
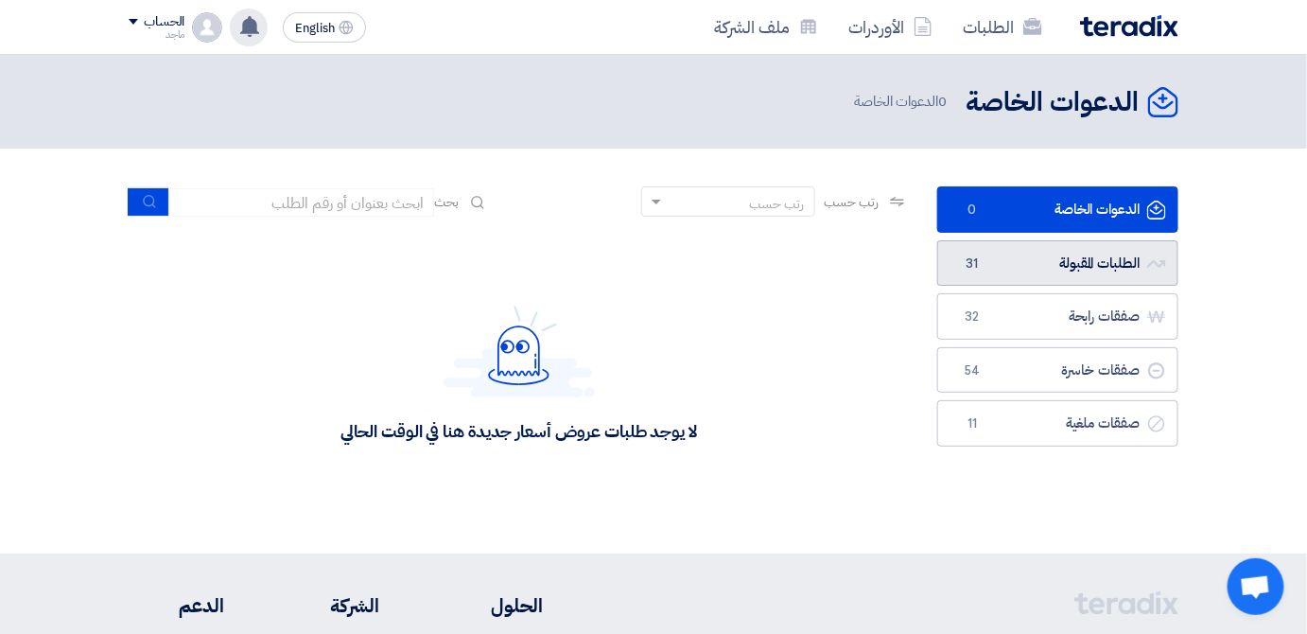
click at [1128, 250] on link "الطلبات المقبولة الطلبات المقبولة 31" at bounding box center [1057, 263] width 241 height 46
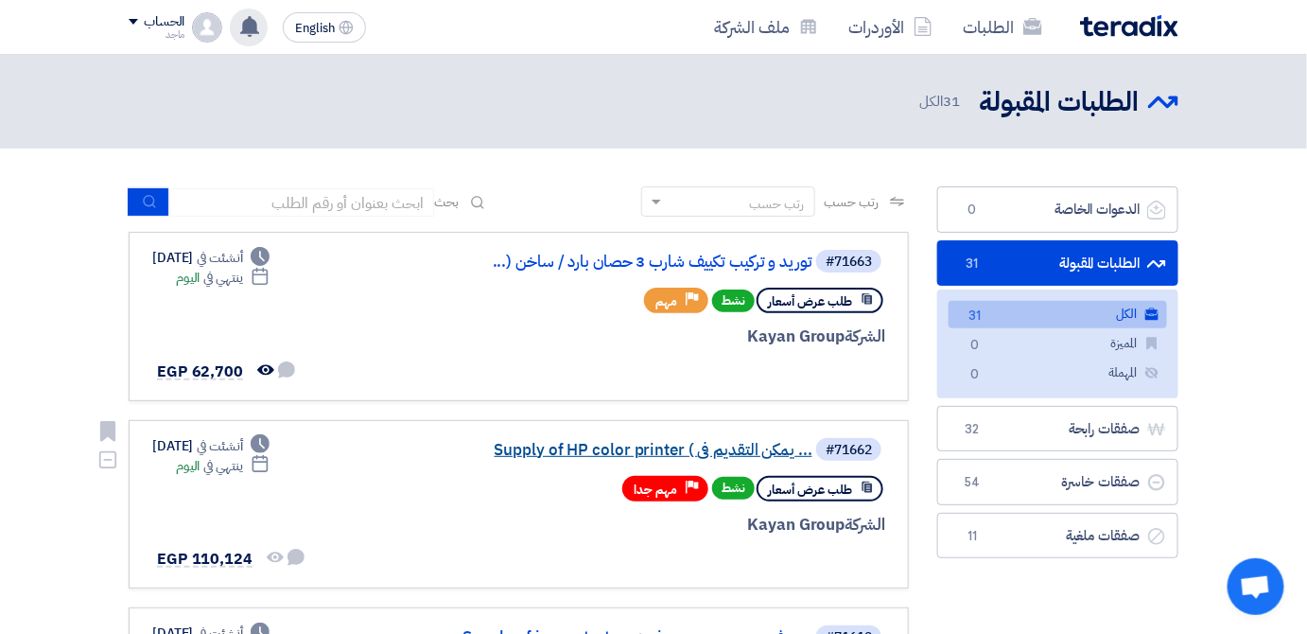
click at [785, 446] on link "Supply of HP color printer ( يمكن التقديم فى ..." at bounding box center [623, 450] width 378 height 17
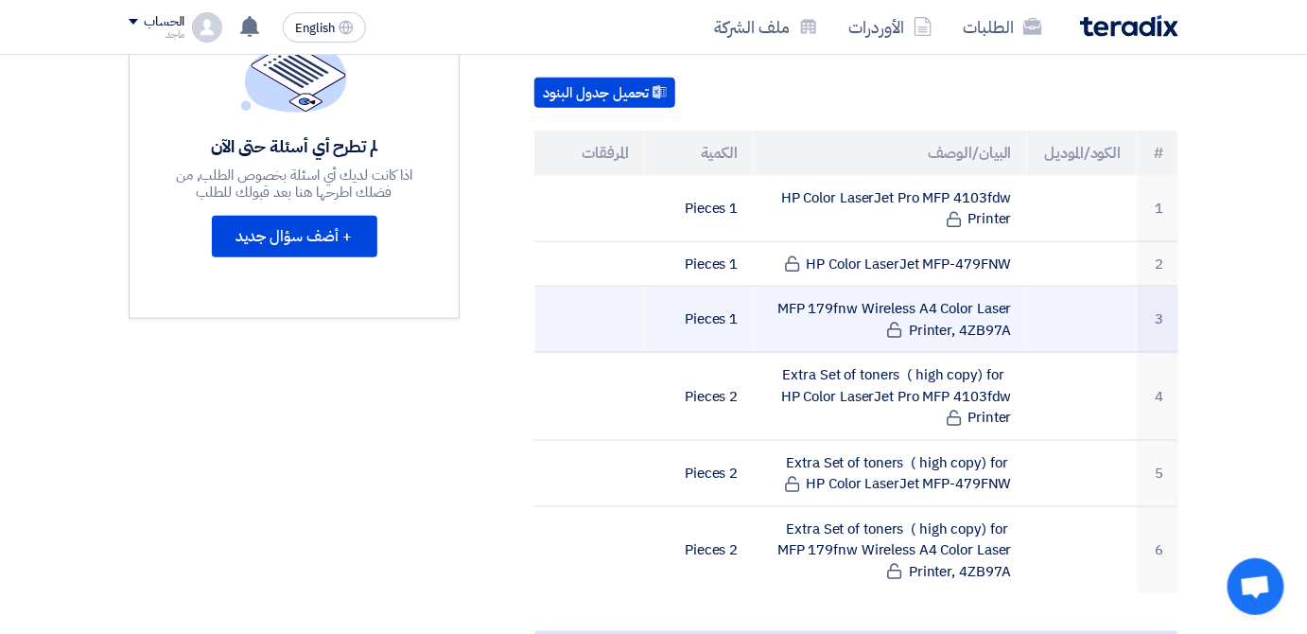
scroll to position [356, 0]
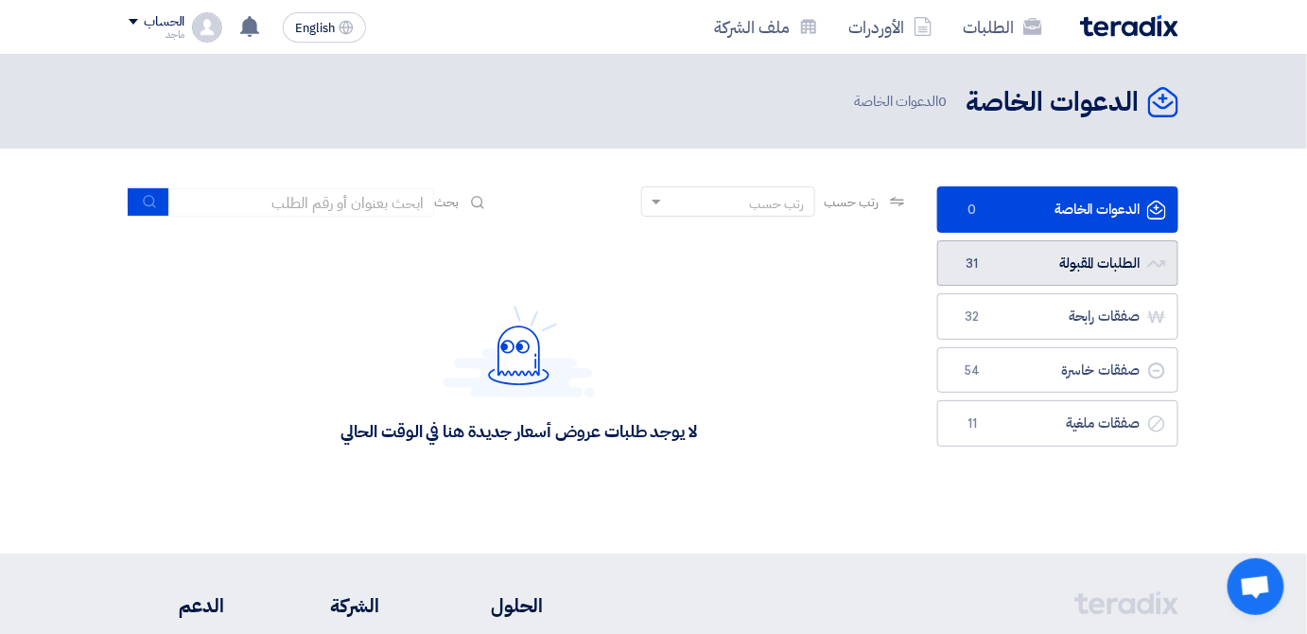
click at [1008, 253] on link "الطلبات المقبولة الطلبات المقبولة 31" at bounding box center [1057, 263] width 241 height 46
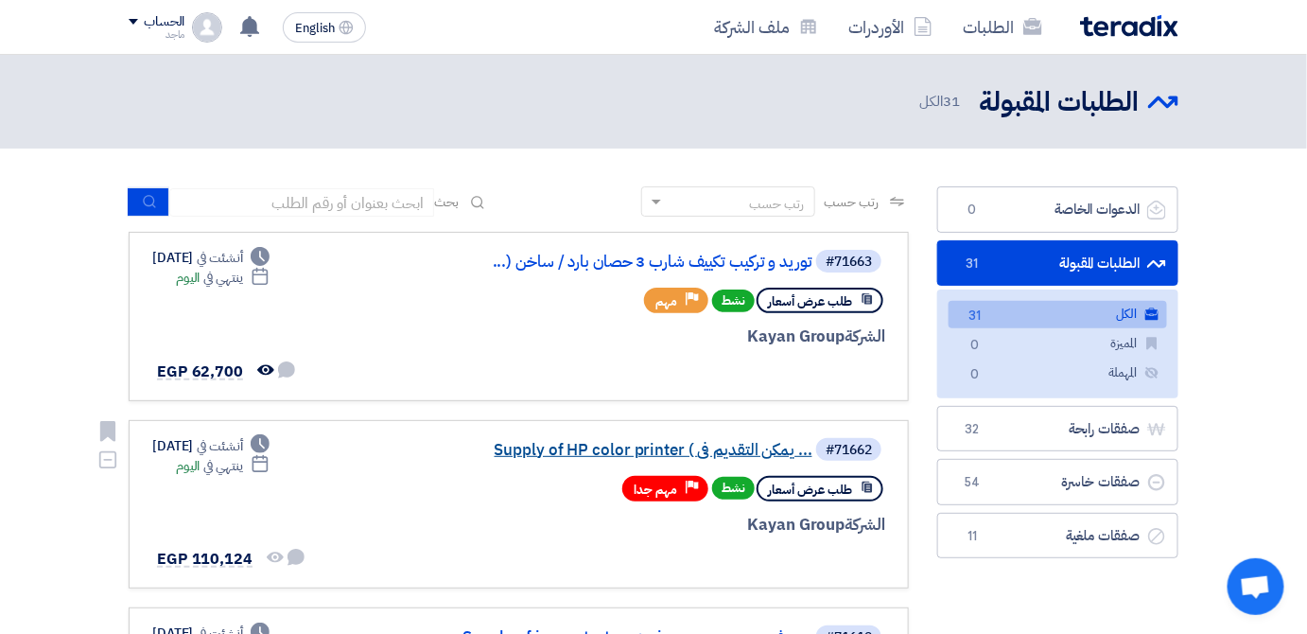
click at [725, 442] on link "Supply of HP color printer ( يمكن التقديم فى ..." at bounding box center [623, 450] width 378 height 17
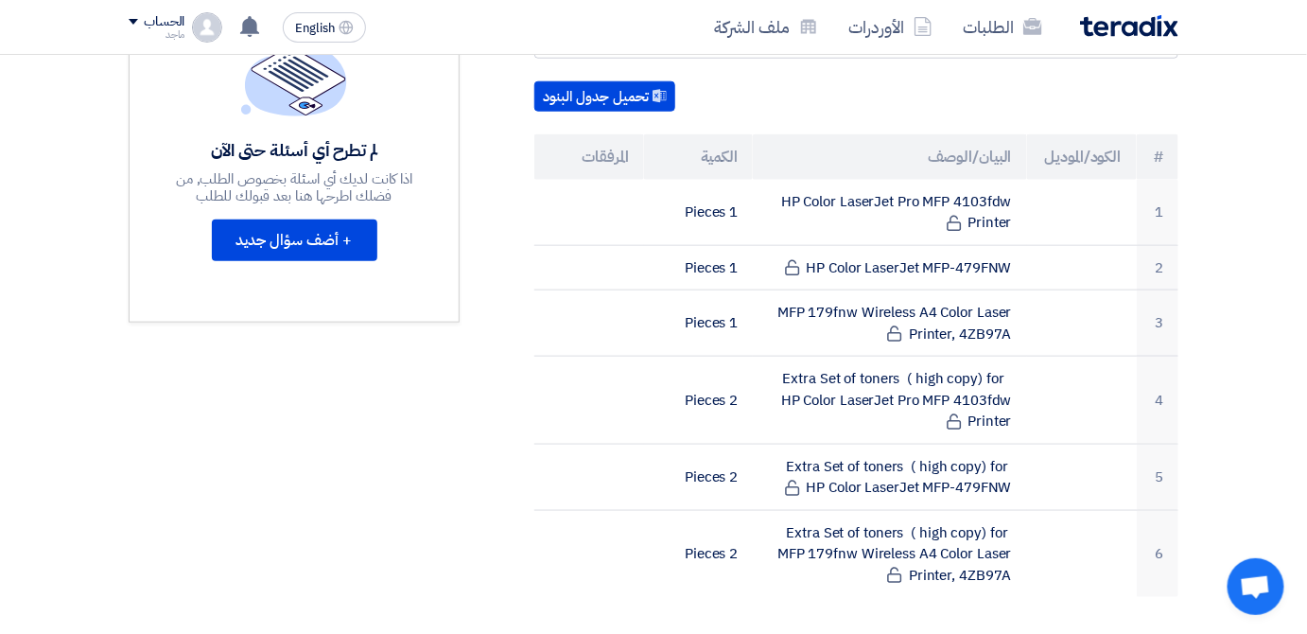
scroll to position [582, 0]
